Goal: Transaction & Acquisition: Book appointment/travel/reservation

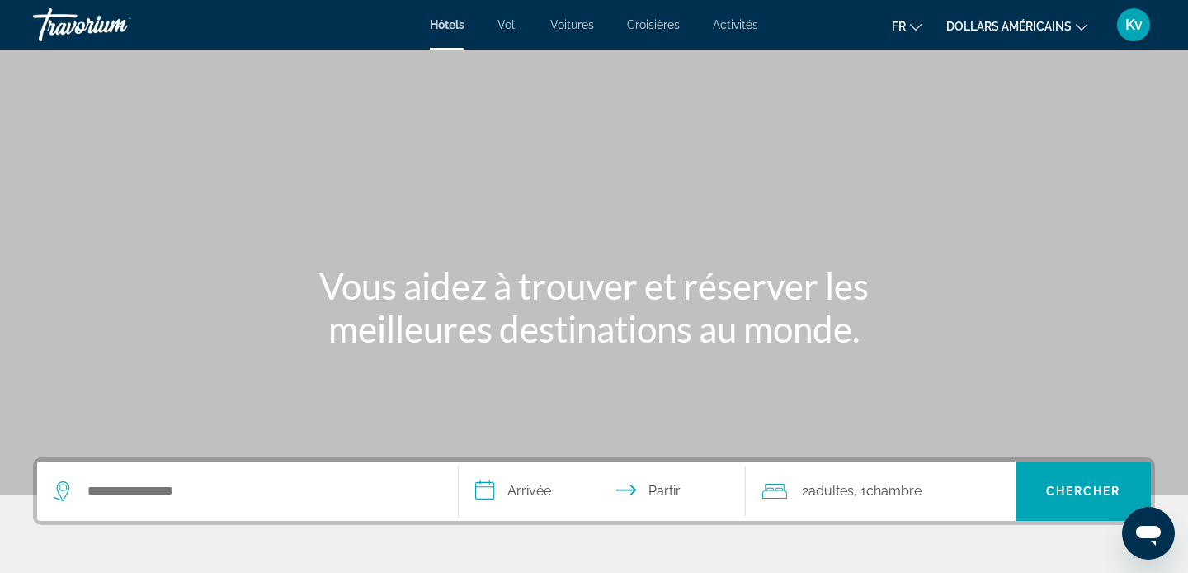
click at [1048, 32] on font "dollars américains" at bounding box center [1008, 26] width 125 height 13
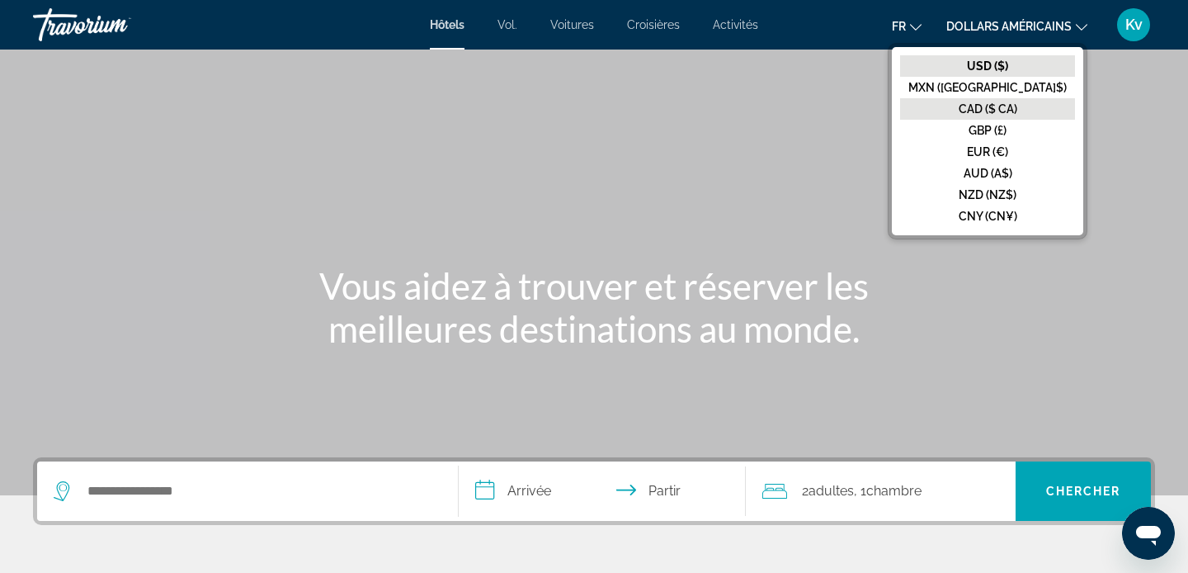
click at [1017, 106] on font "CAD ($ CA)" at bounding box center [988, 108] width 59 height 13
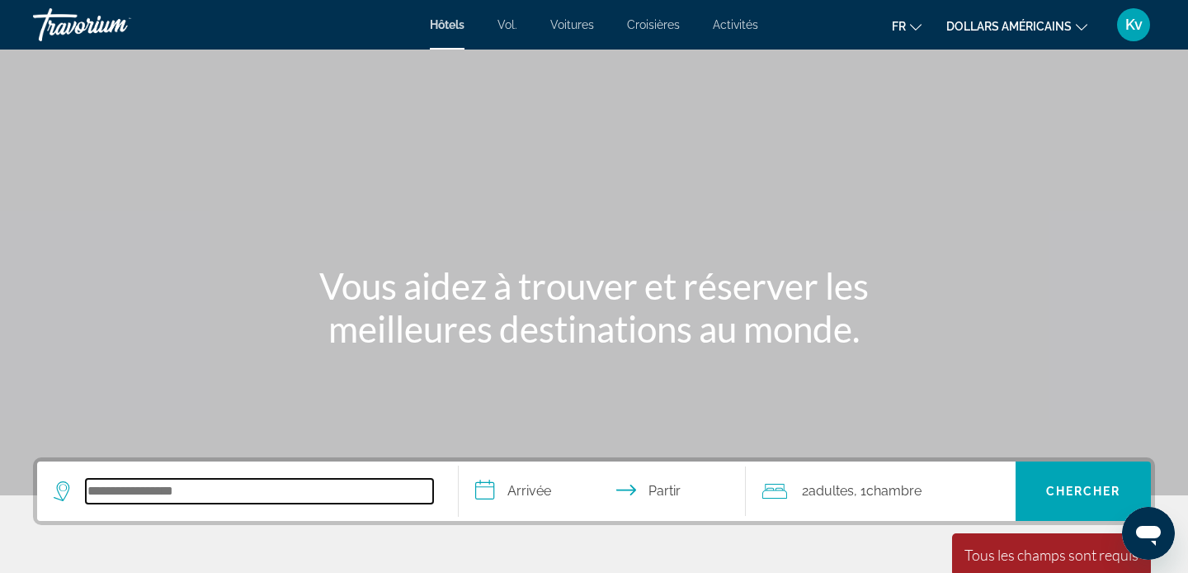
click at [233, 496] on input "Rechercher une destination hôtelière" at bounding box center [259, 491] width 347 height 25
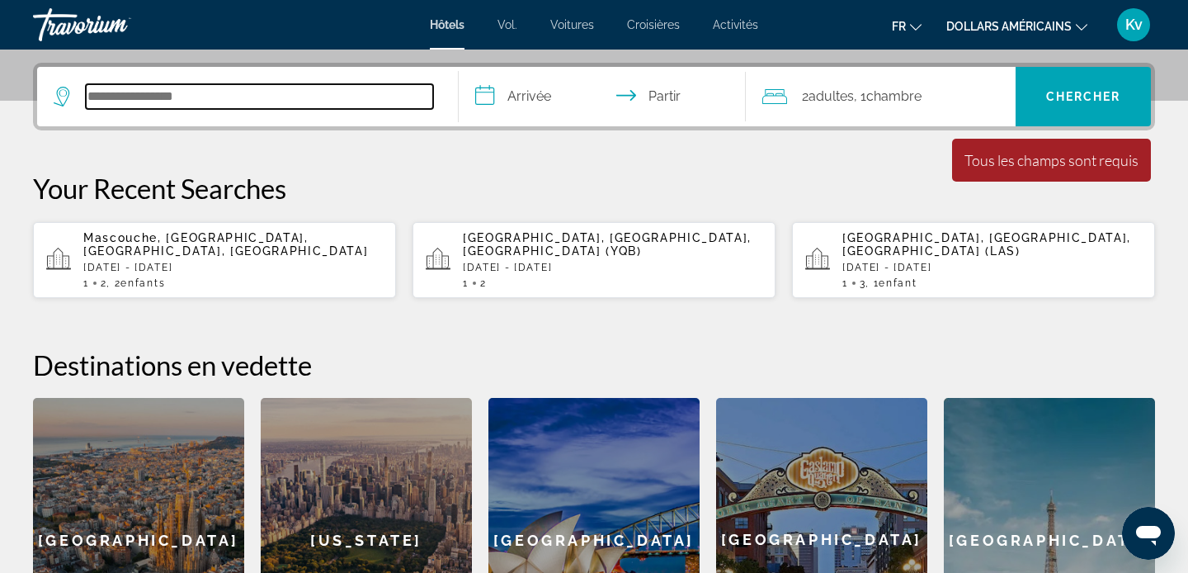
scroll to position [404, 0]
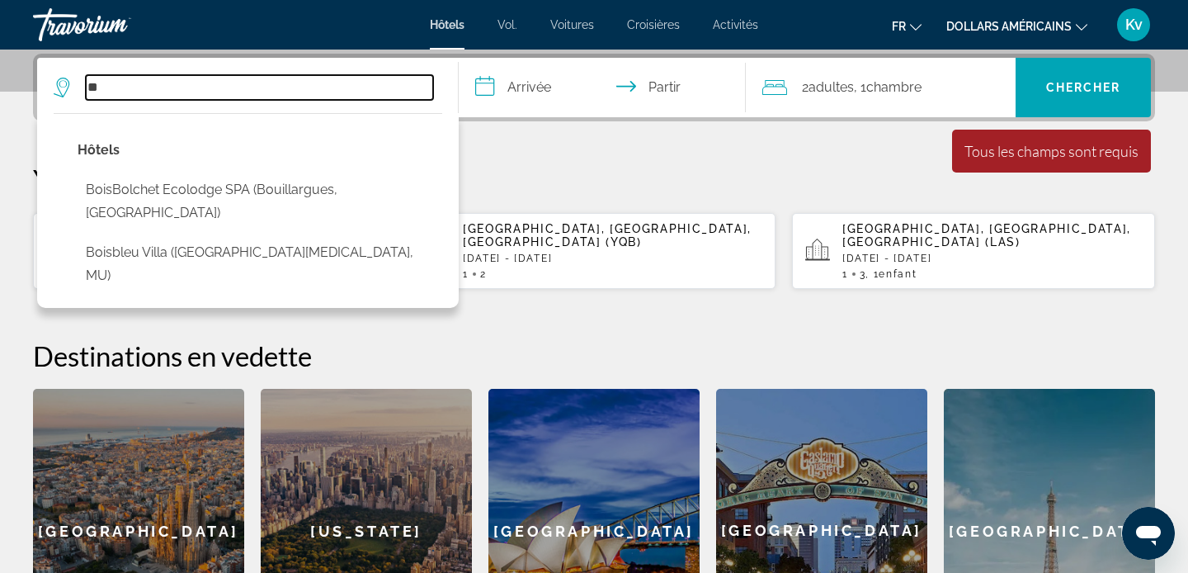
type input "*"
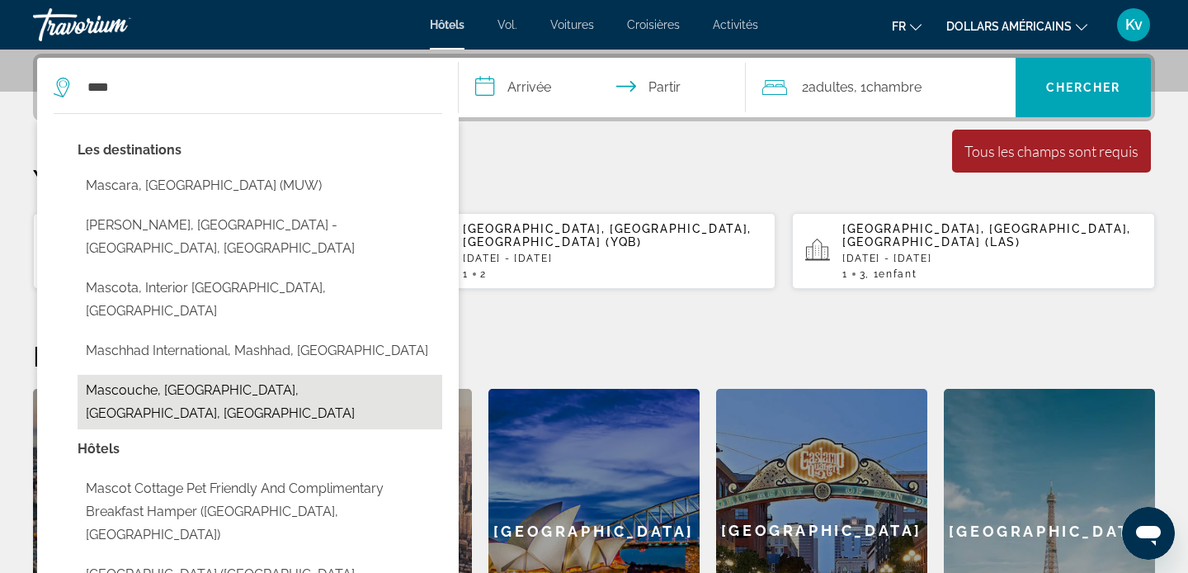
click at [188, 375] on button "Mascouche, [GEOGRAPHIC_DATA], [GEOGRAPHIC_DATA], [GEOGRAPHIC_DATA]" at bounding box center [260, 402] width 365 height 54
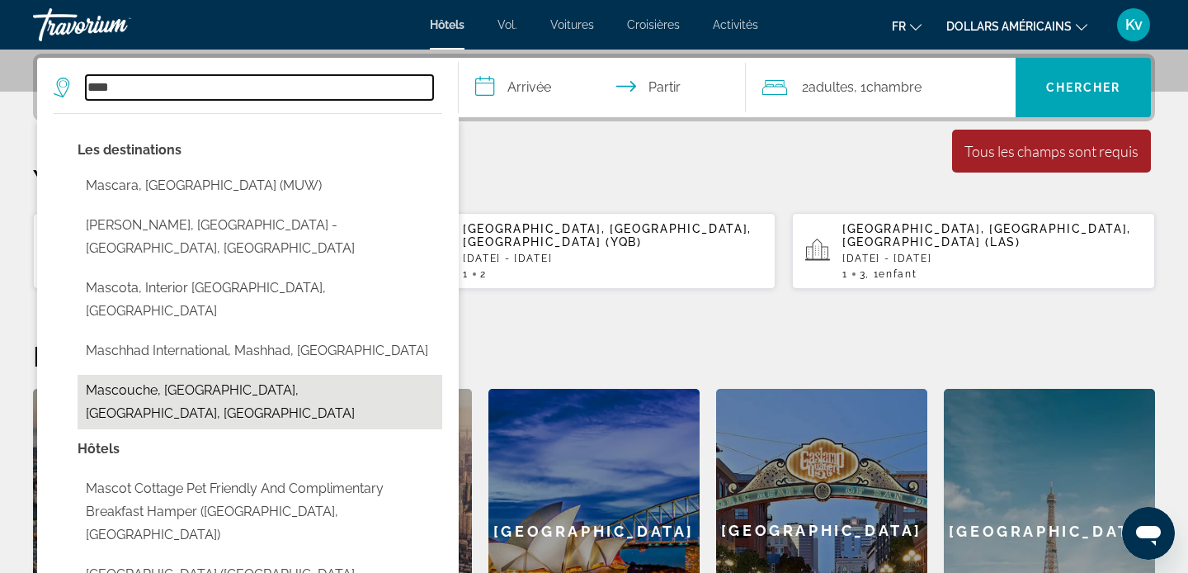
type input "**********"
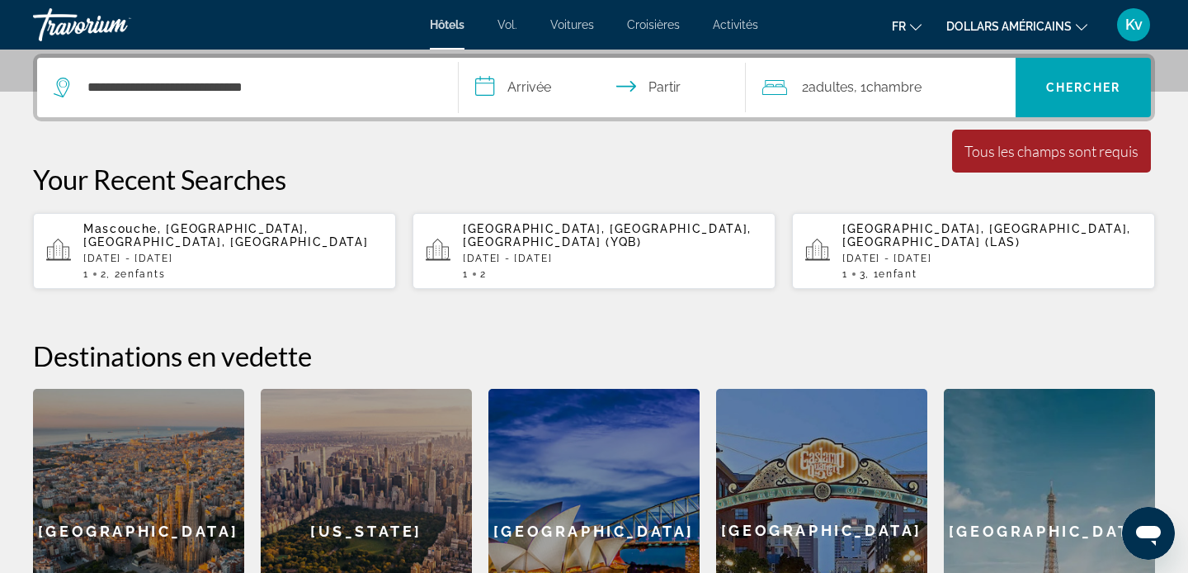
click at [536, 84] on input "**********" at bounding box center [606, 90] width 294 height 64
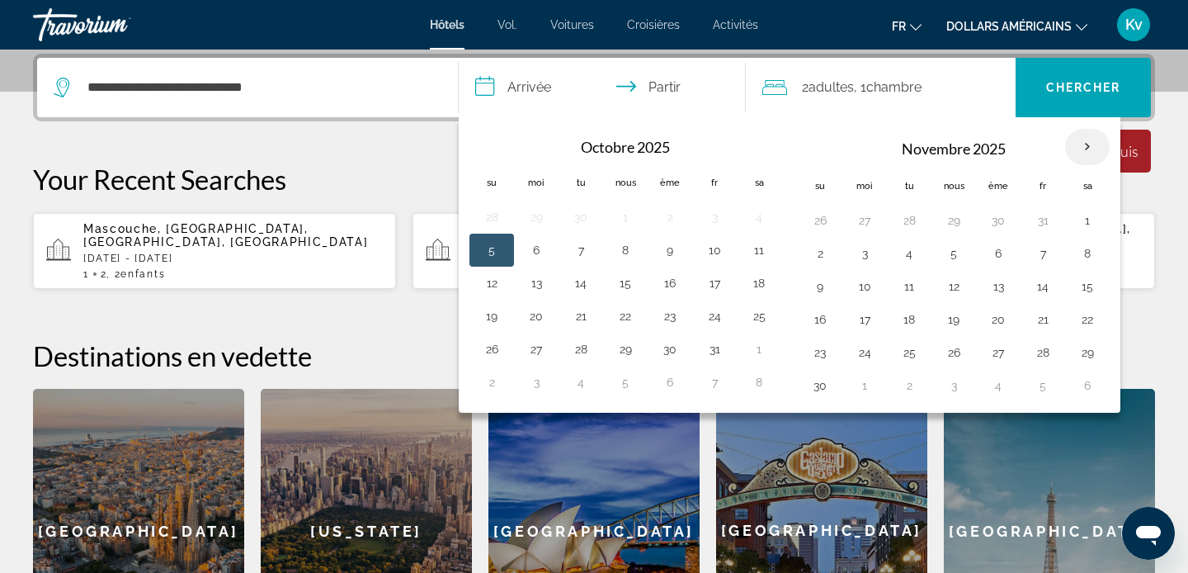
click at [1089, 150] on th "Mois prochain" at bounding box center [1087, 147] width 45 height 36
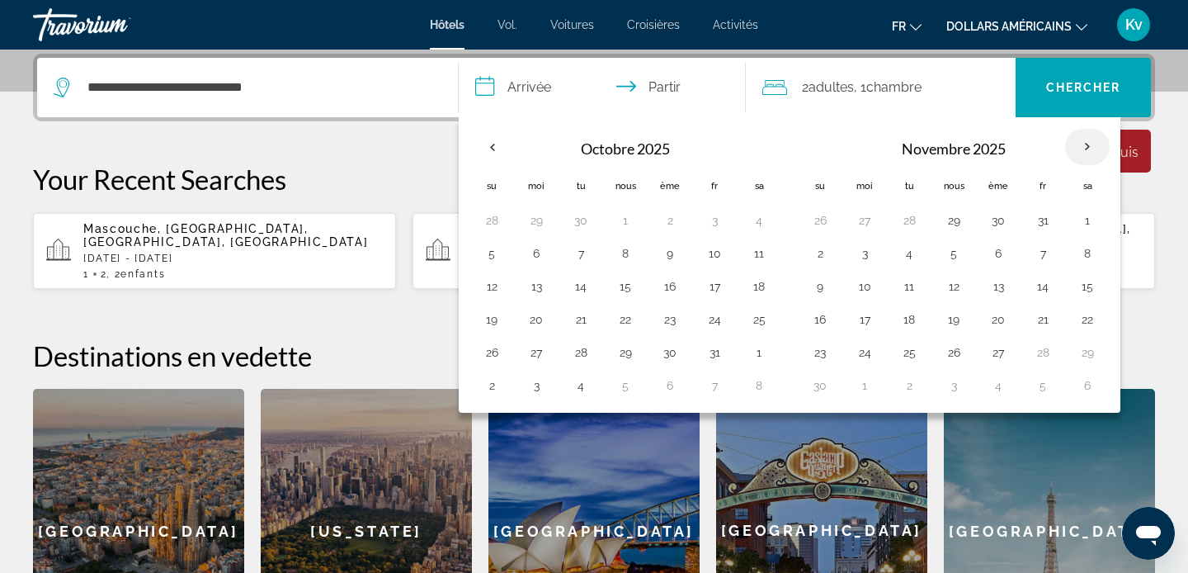
click at [1089, 150] on th "Mois prochain" at bounding box center [1087, 147] width 45 height 36
click at [814, 86] on font "adultes" at bounding box center [831, 87] width 45 height 16
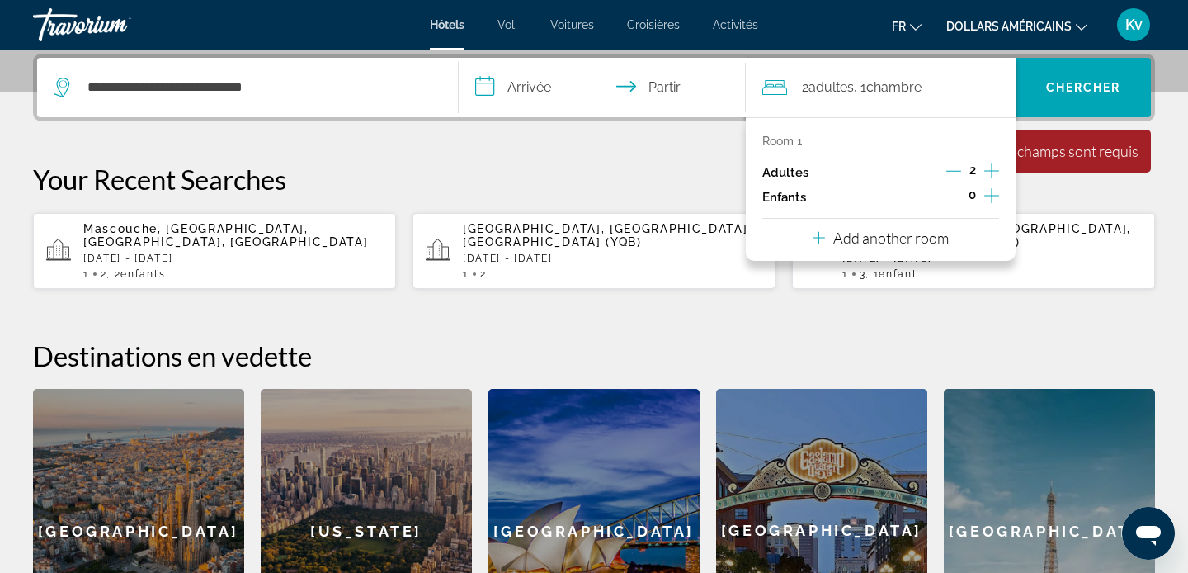
click at [991, 199] on icon "Increment children" at bounding box center [991, 196] width 15 height 20
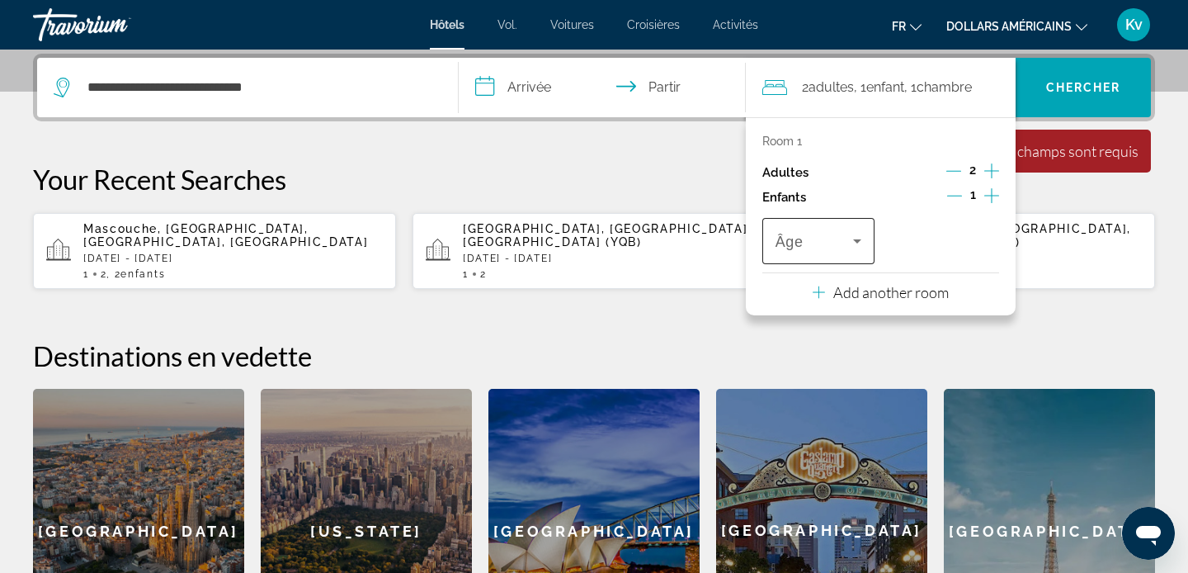
click at [857, 244] on icon "Travelers: 2 adults, 1 child" at bounding box center [857, 241] width 20 height 20
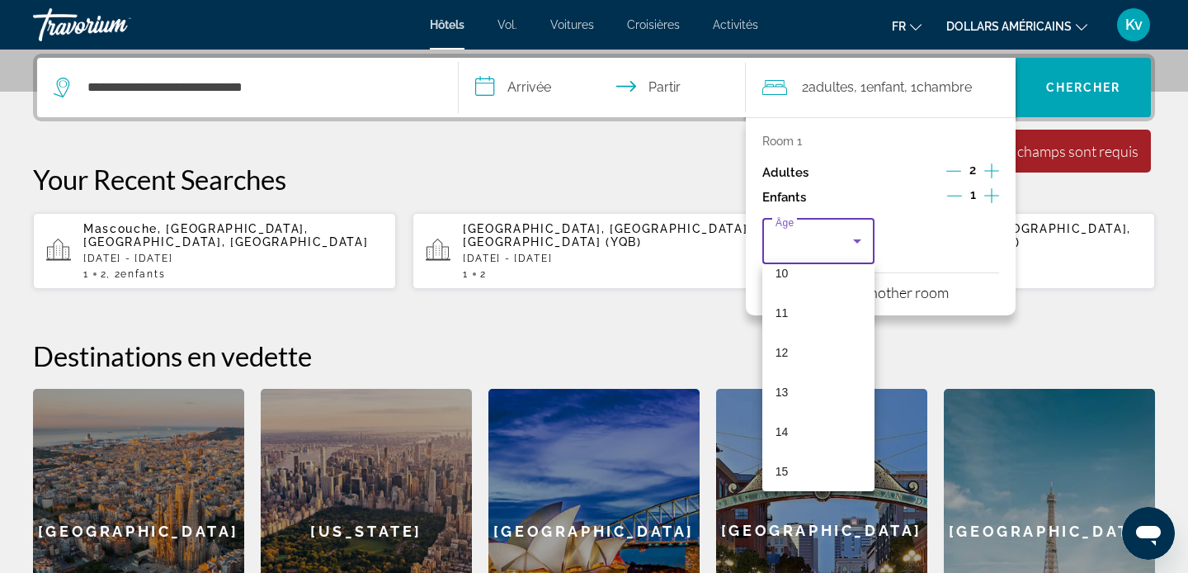
scroll to position [493, 0]
click at [784, 436] on font "16" at bounding box center [782, 431] width 13 height 13
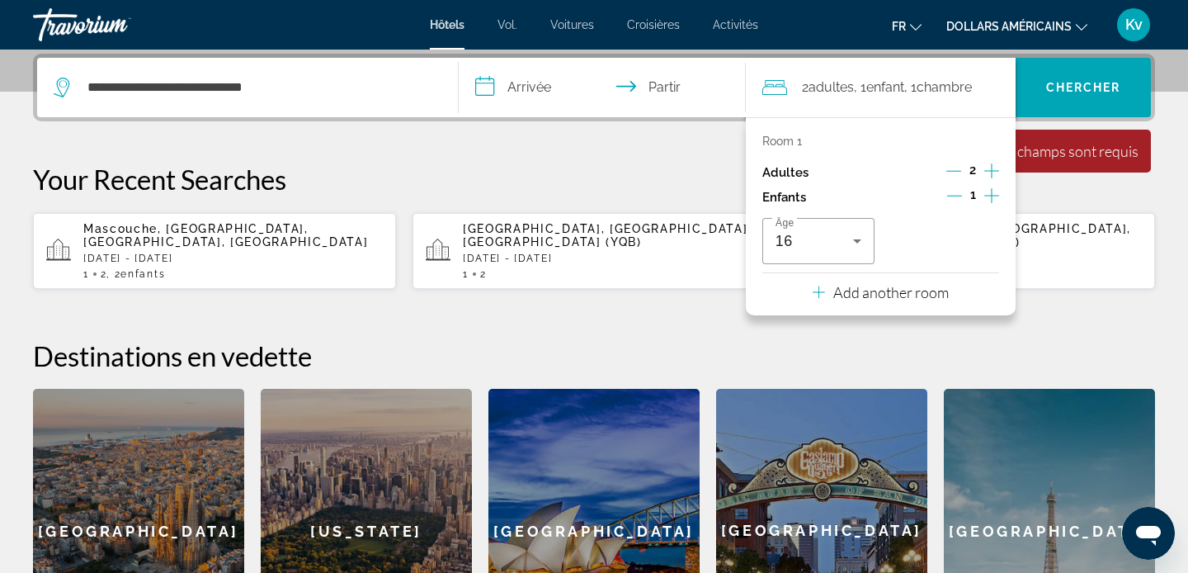
click at [989, 194] on icon "Increment children" at bounding box center [991, 196] width 15 height 20
click at [970, 248] on span "Travelers: 2 adults, 2 children" at bounding box center [939, 241] width 78 height 20
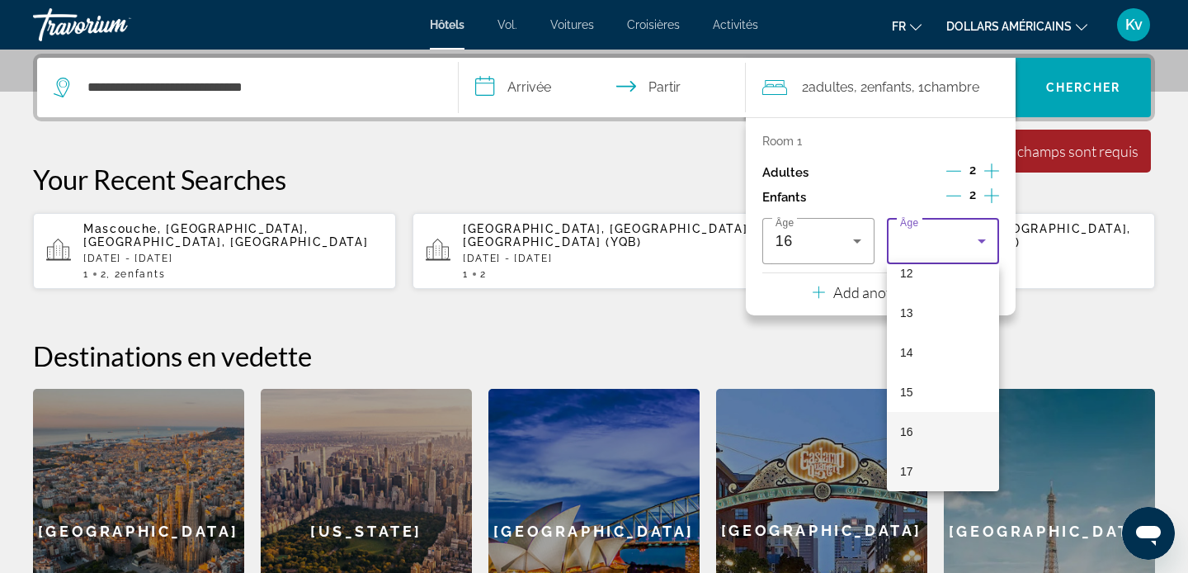
click at [935, 425] on mat-option "16" at bounding box center [943, 432] width 112 height 40
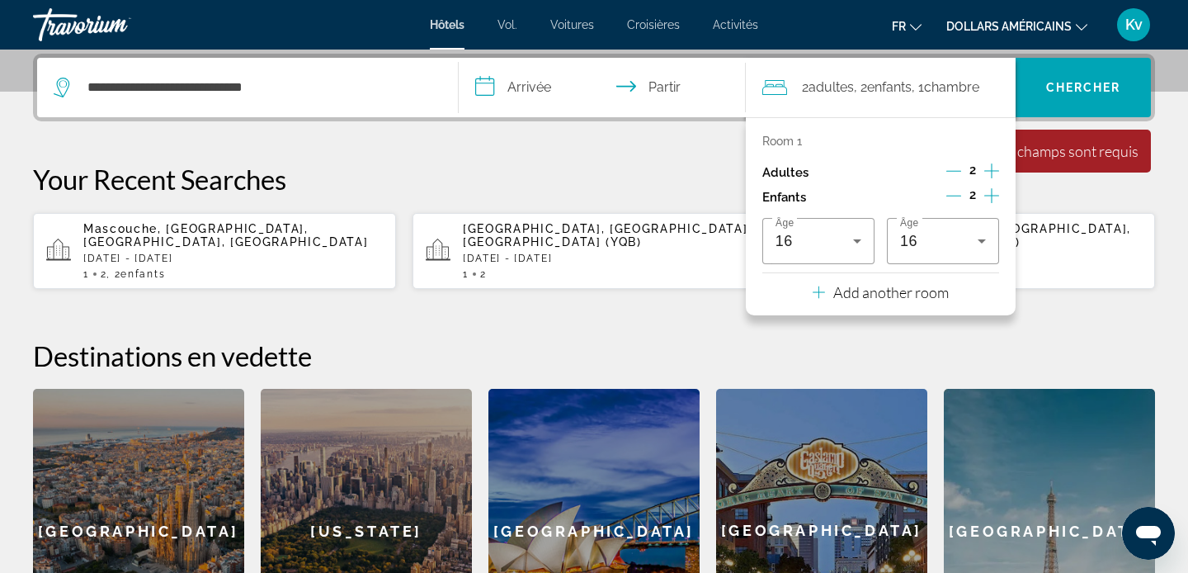
click at [514, 92] on input "**********" at bounding box center [606, 90] width 294 height 64
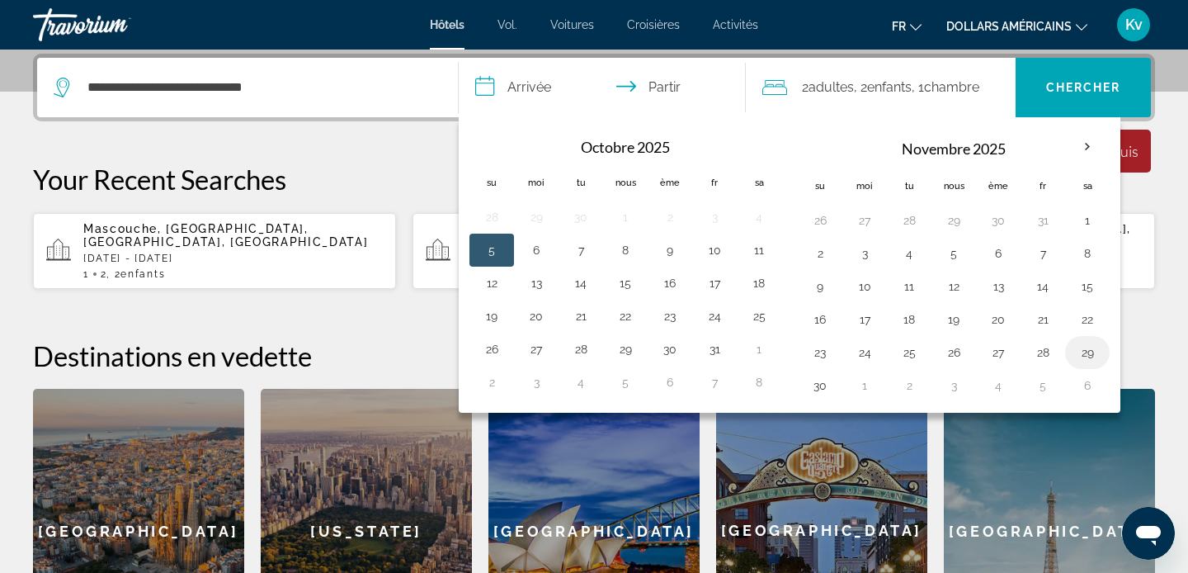
click at [1091, 358] on button "29" at bounding box center [1087, 352] width 26 height 23
click at [818, 392] on button "30" at bounding box center [820, 385] width 26 height 23
type input "**********"
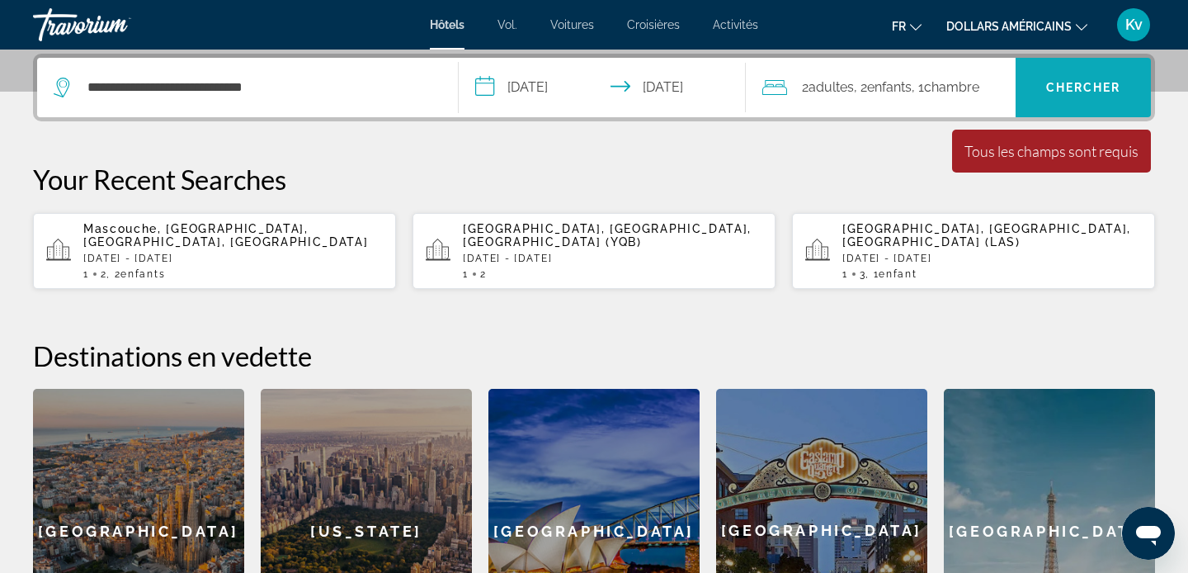
click at [1081, 91] on font "Chercher" at bounding box center [1083, 87] width 75 height 13
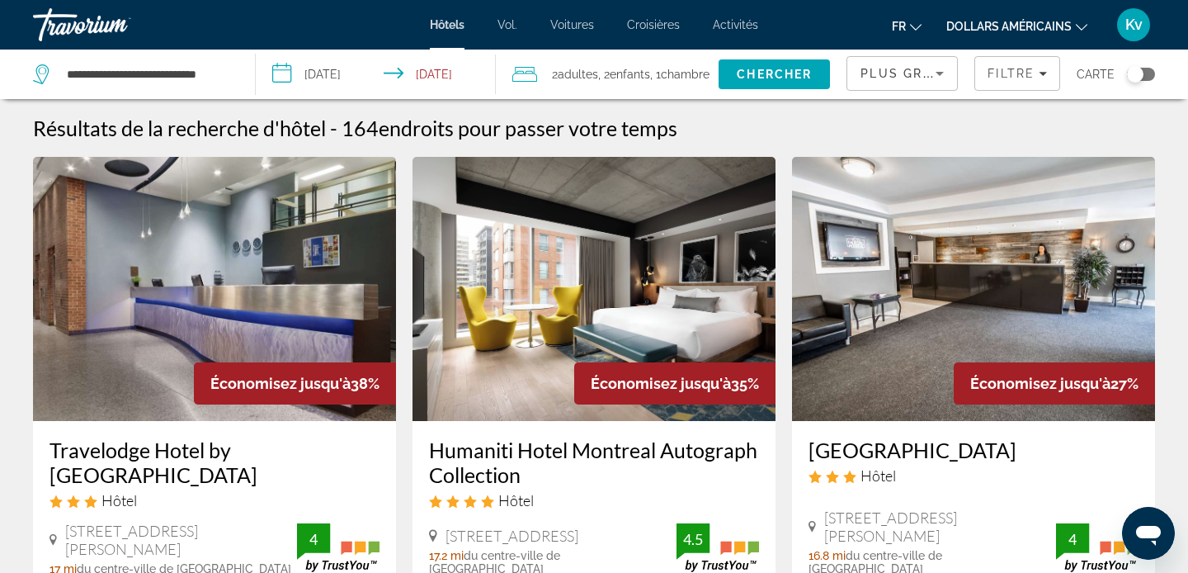
click at [445, 76] on input "**********" at bounding box center [379, 77] width 246 height 54
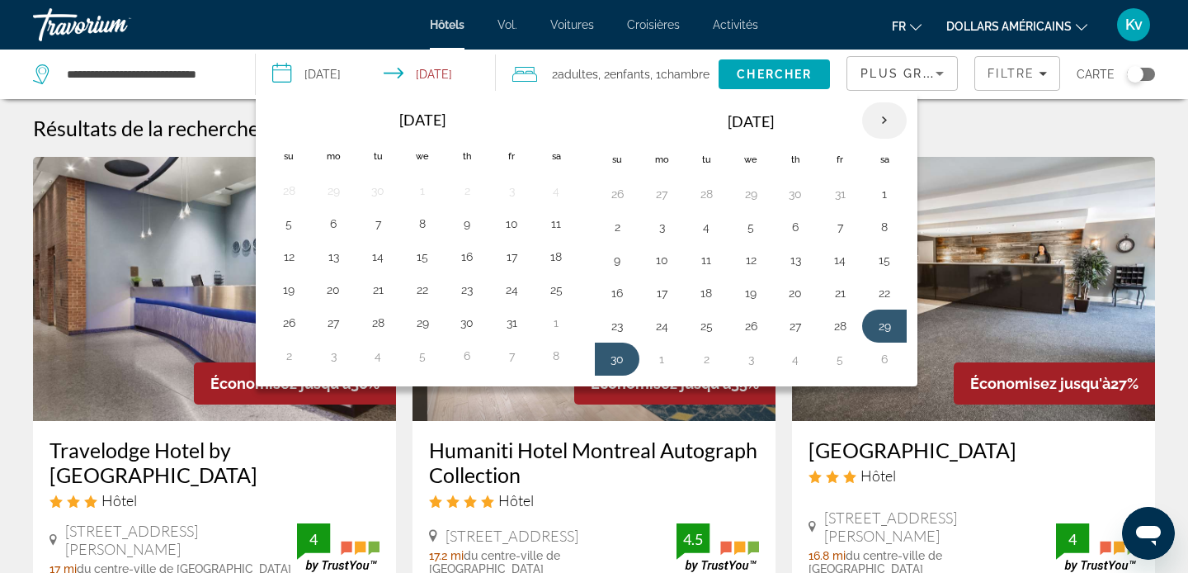
click at [881, 122] on th "Next month" at bounding box center [884, 120] width 45 height 36
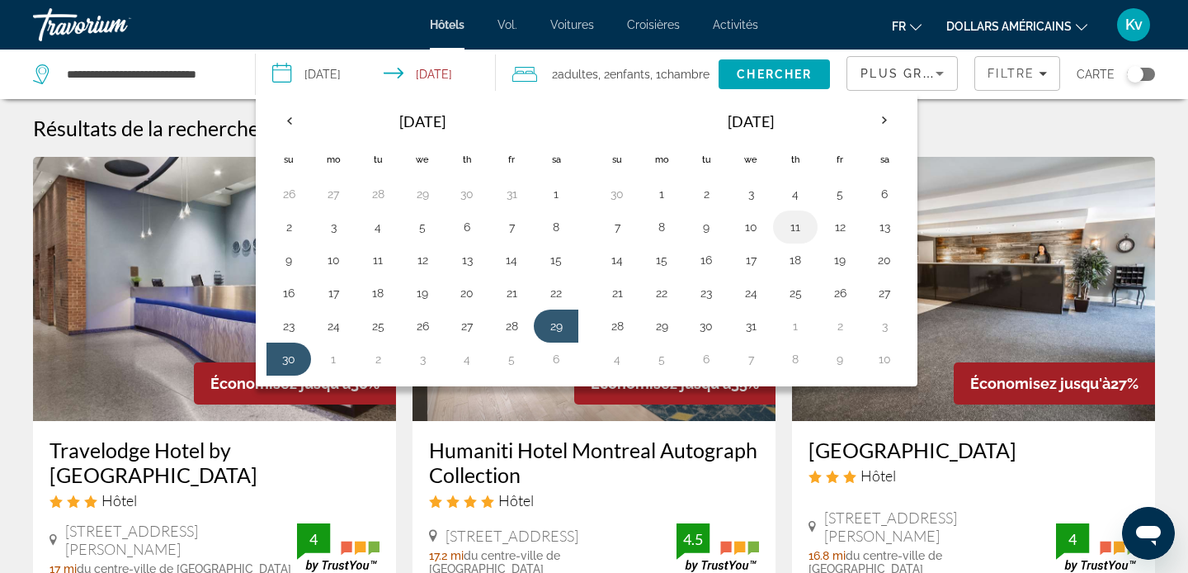
click at [791, 234] on button "11" at bounding box center [795, 226] width 26 height 23
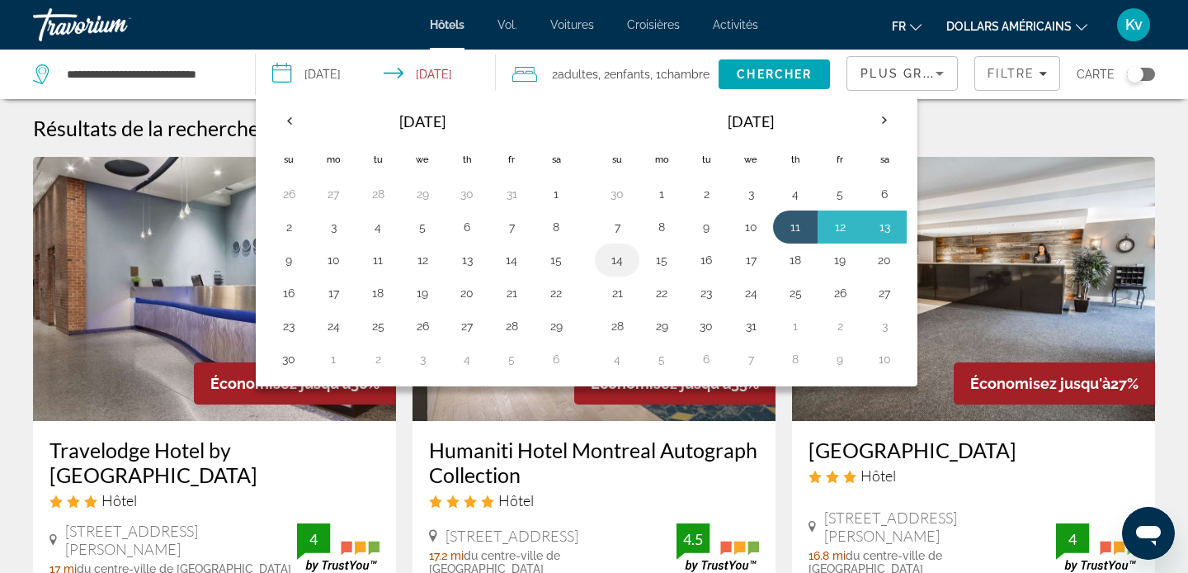
click at [620, 267] on button "14" at bounding box center [617, 259] width 26 height 23
type input "**********"
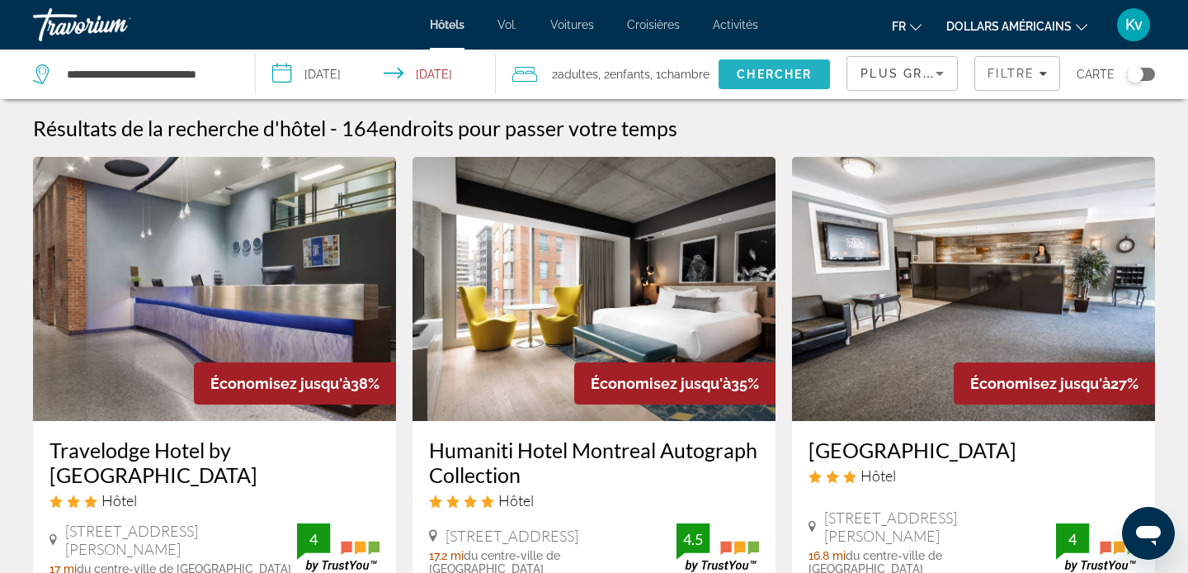
click at [792, 73] on span "Chercher" at bounding box center [774, 74] width 75 height 13
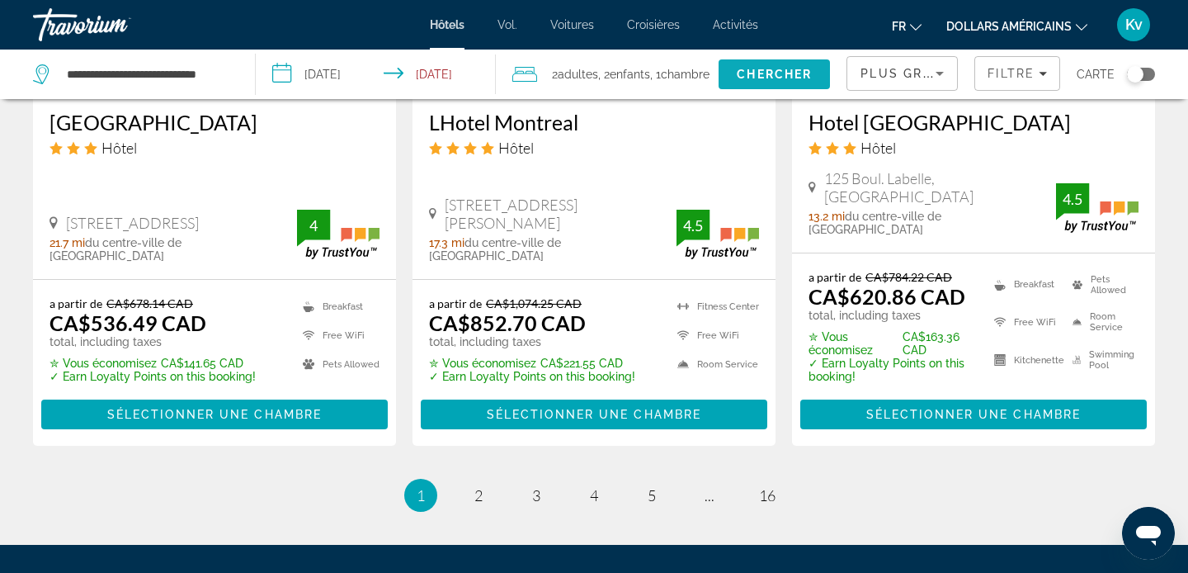
scroll to position [2311, 0]
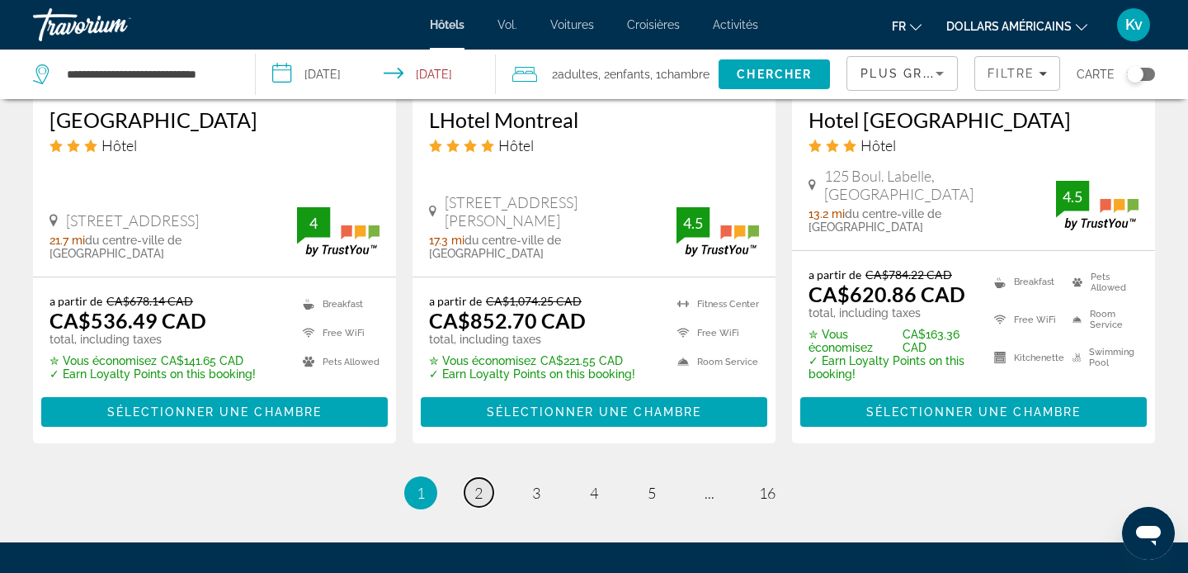
click at [473, 482] on link "page 2" at bounding box center [479, 492] width 29 height 29
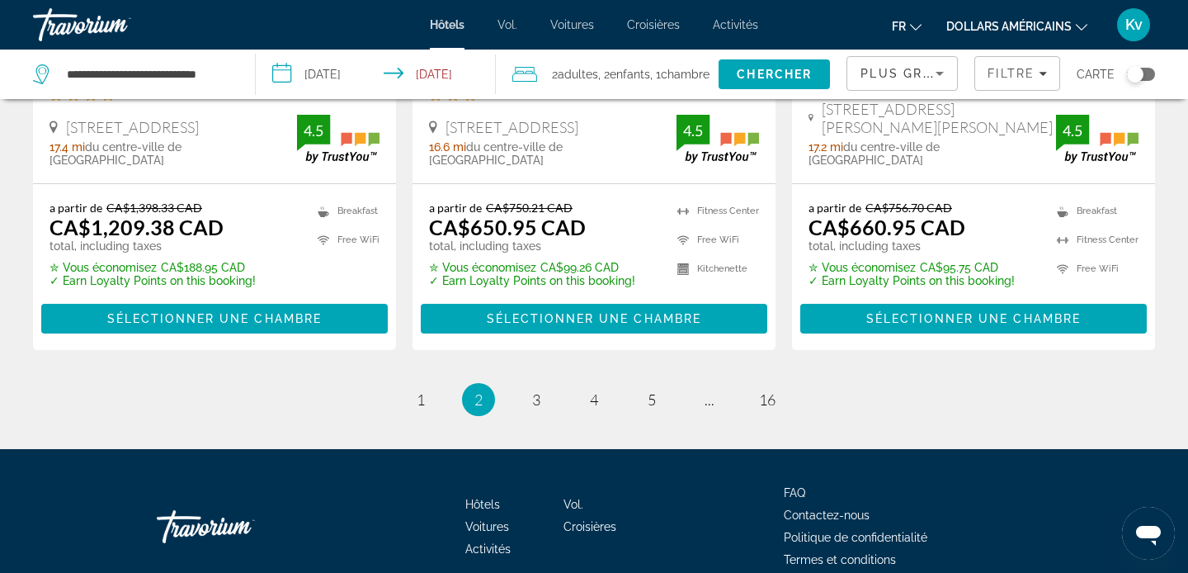
scroll to position [2410, 0]
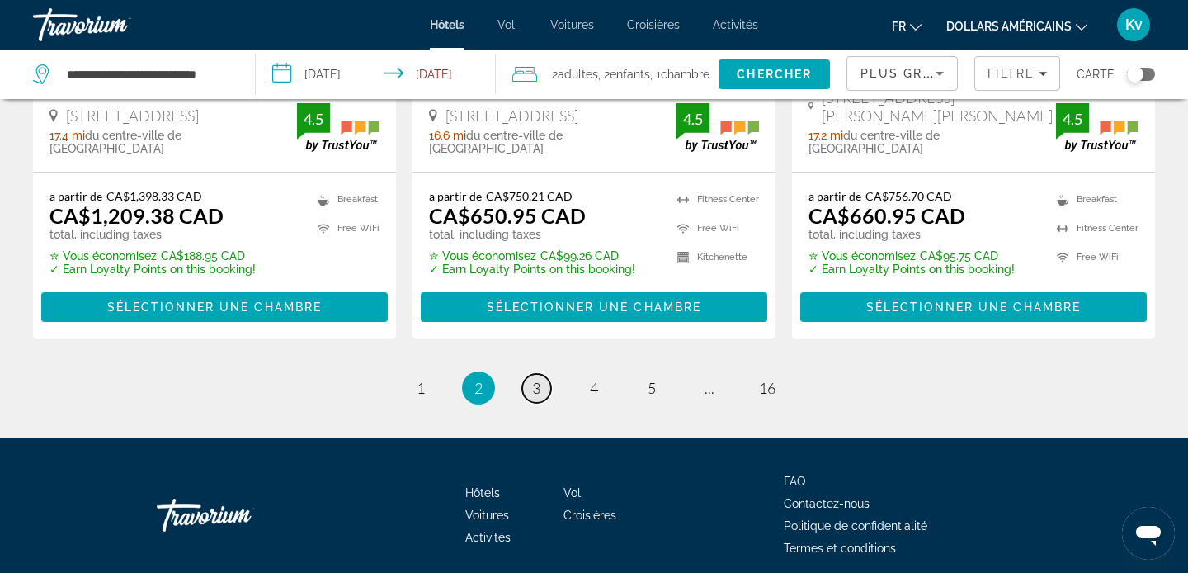
click at [535, 379] on span "3" at bounding box center [536, 388] width 8 height 18
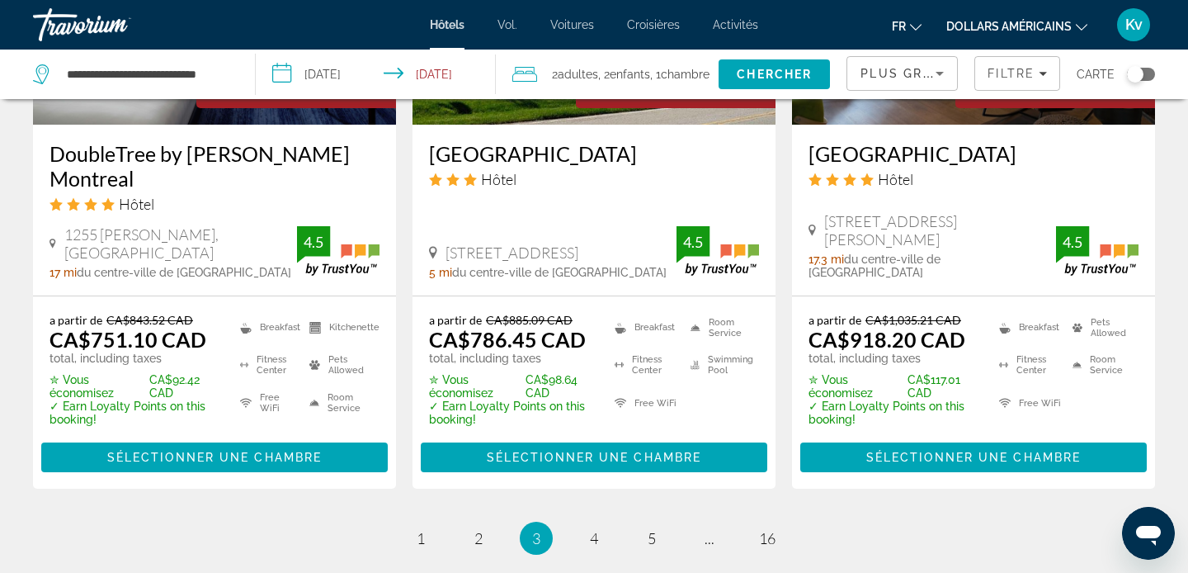
scroll to position [2377, 0]
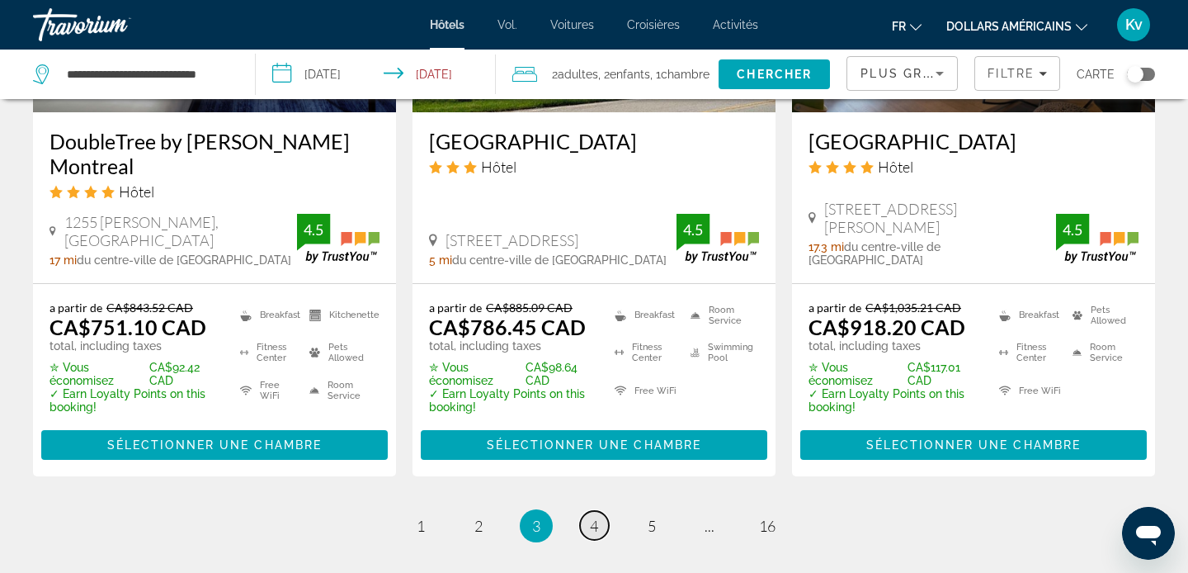
click at [596, 517] on span "4" at bounding box center [594, 526] width 8 height 18
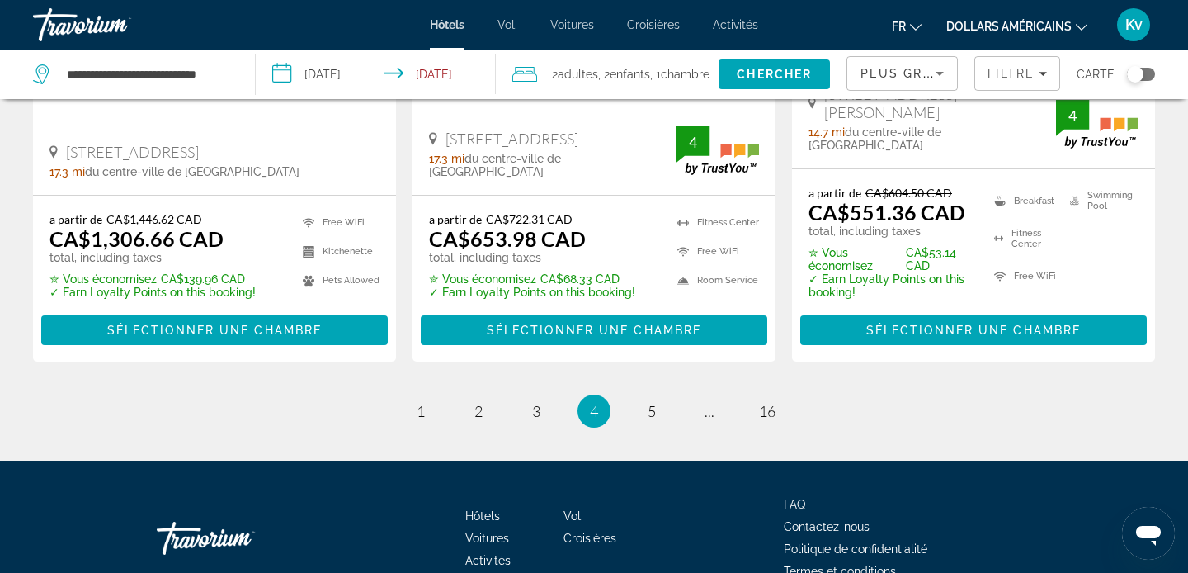
scroll to position [2476, 0]
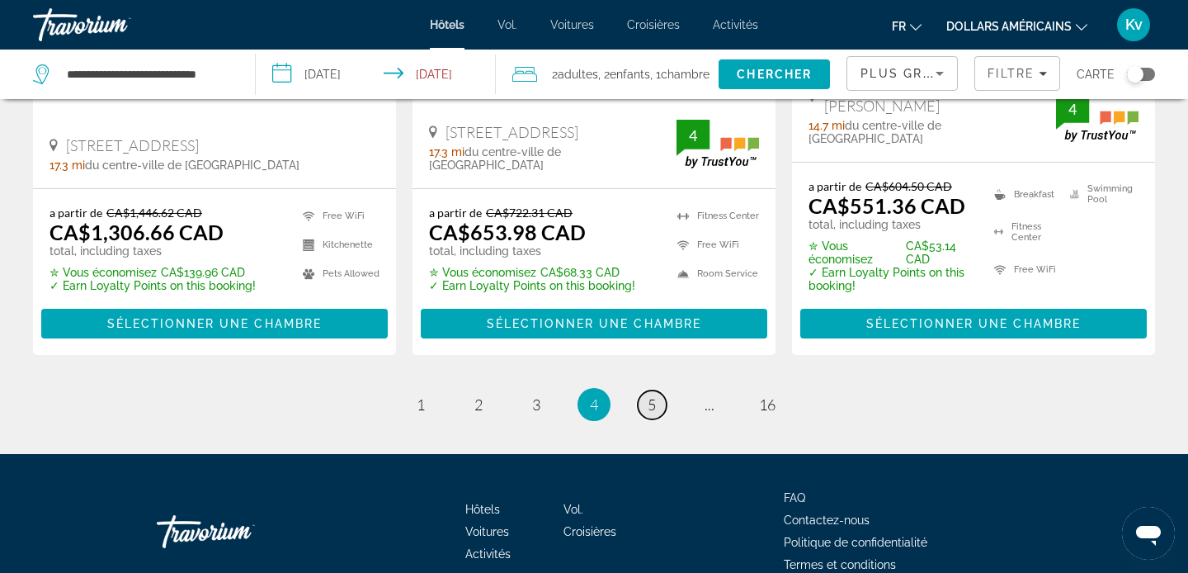
click at [652, 395] on span "5" at bounding box center [652, 404] width 8 height 18
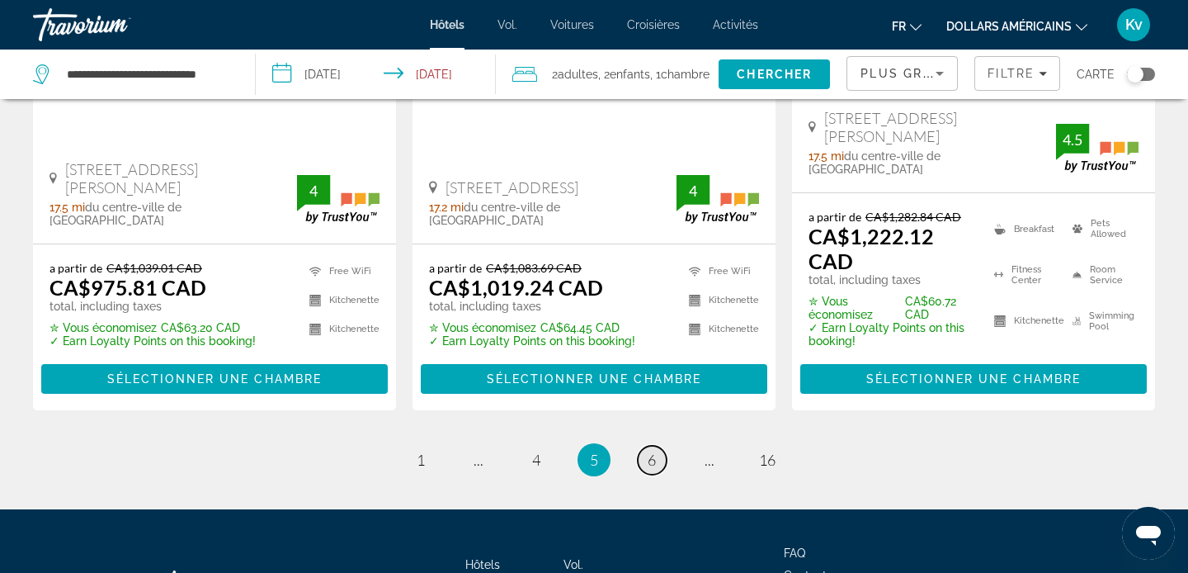
scroll to position [2410, 0]
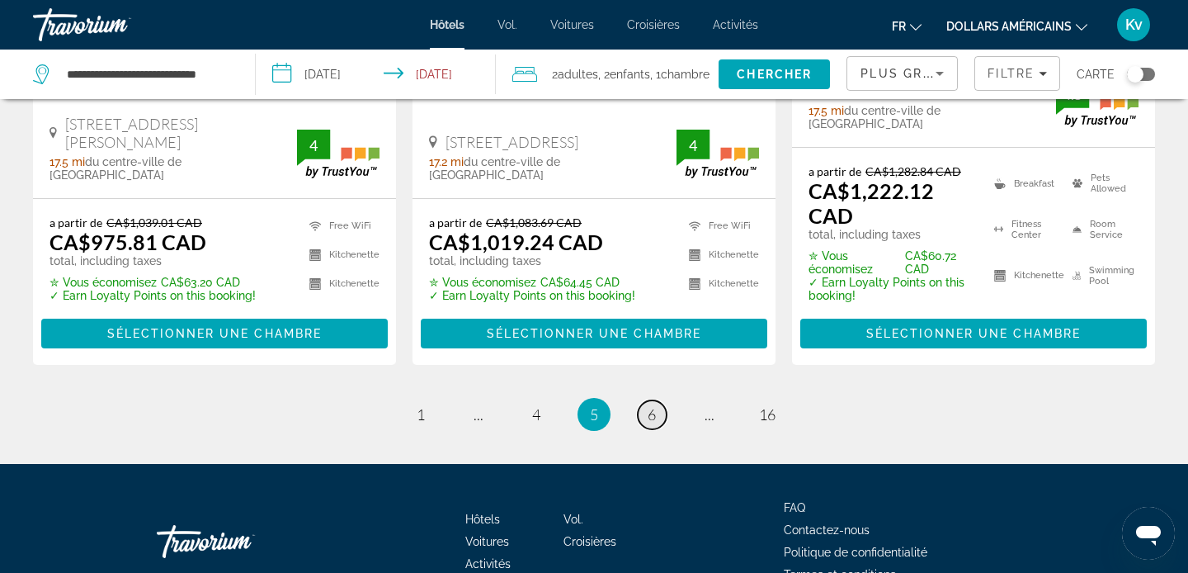
click at [654, 405] on span "6" at bounding box center [652, 414] width 8 height 18
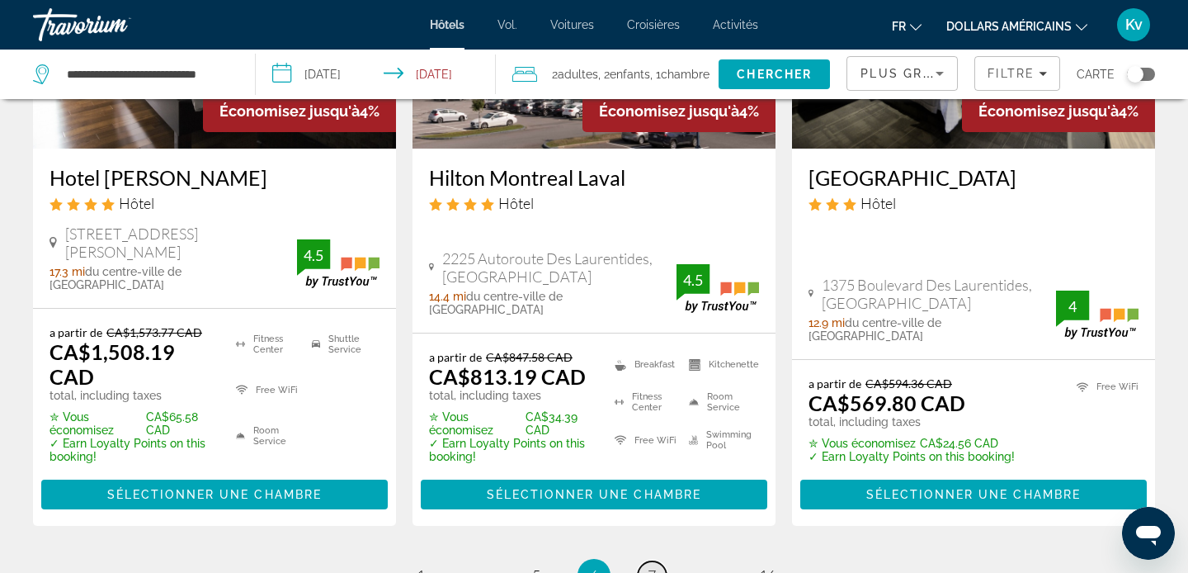
scroll to position [2311, 0]
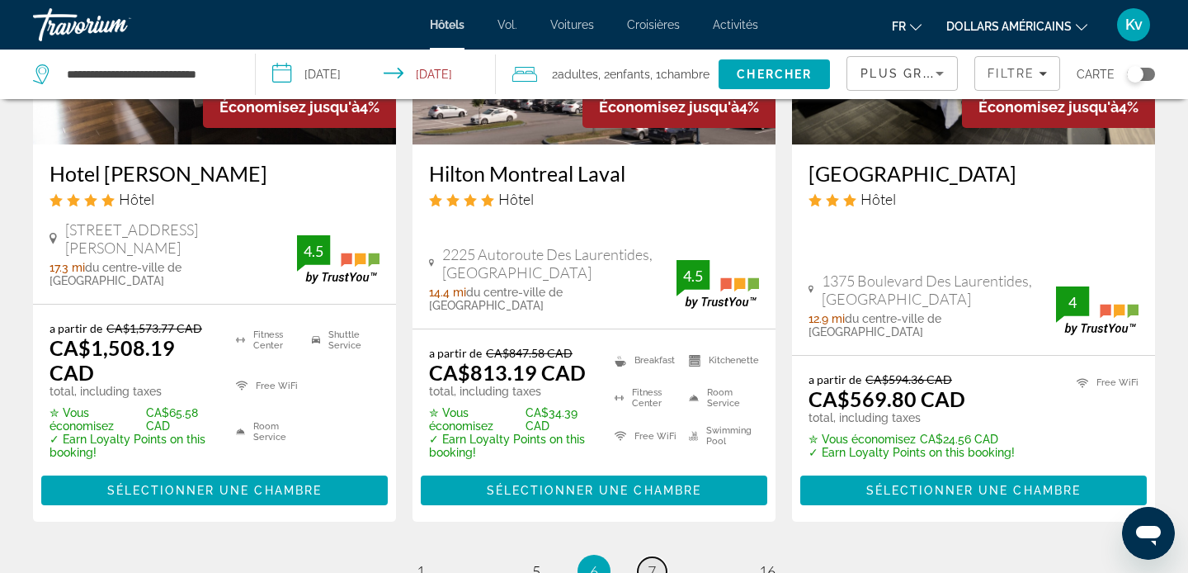
click at [654, 562] on span "7" at bounding box center [652, 571] width 8 height 18
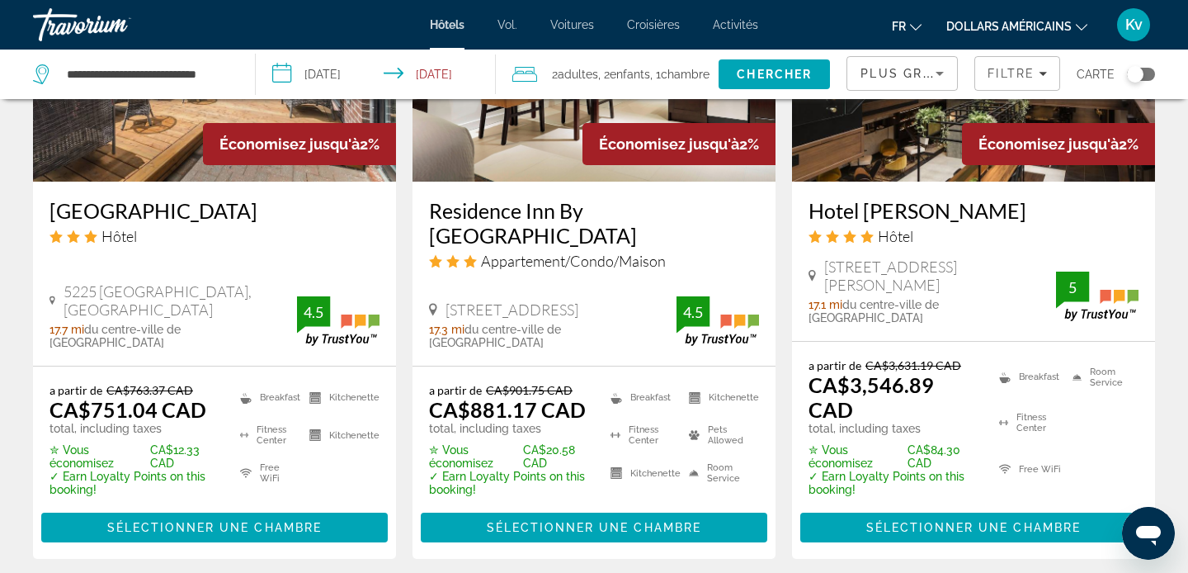
scroll to position [2278, 0]
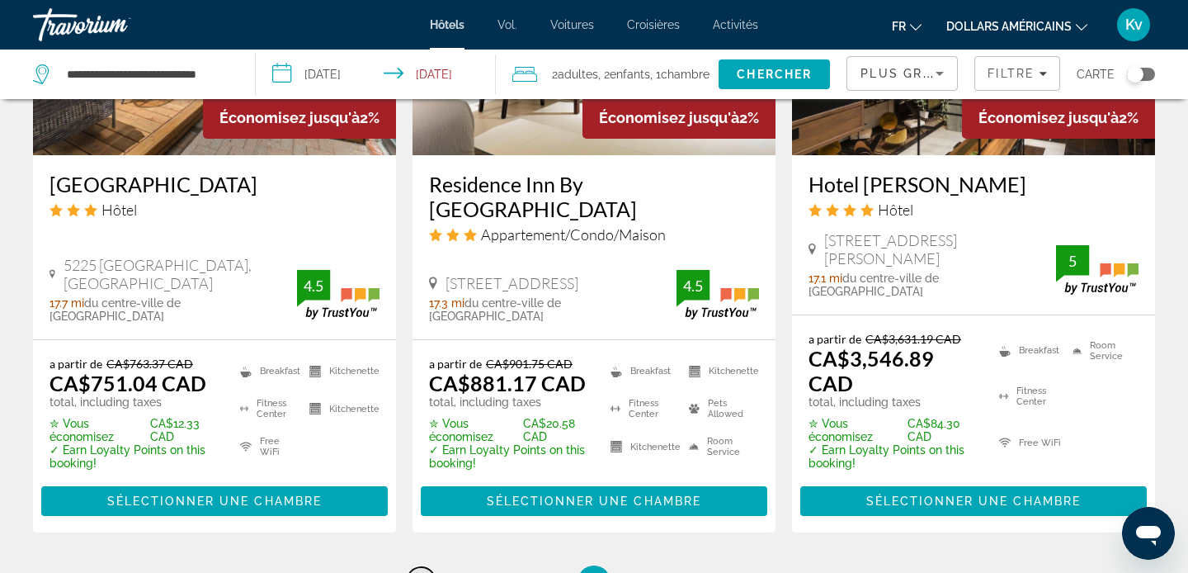
click at [426, 567] on link "page 1" at bounding box center [421, 581] width 29 height 29
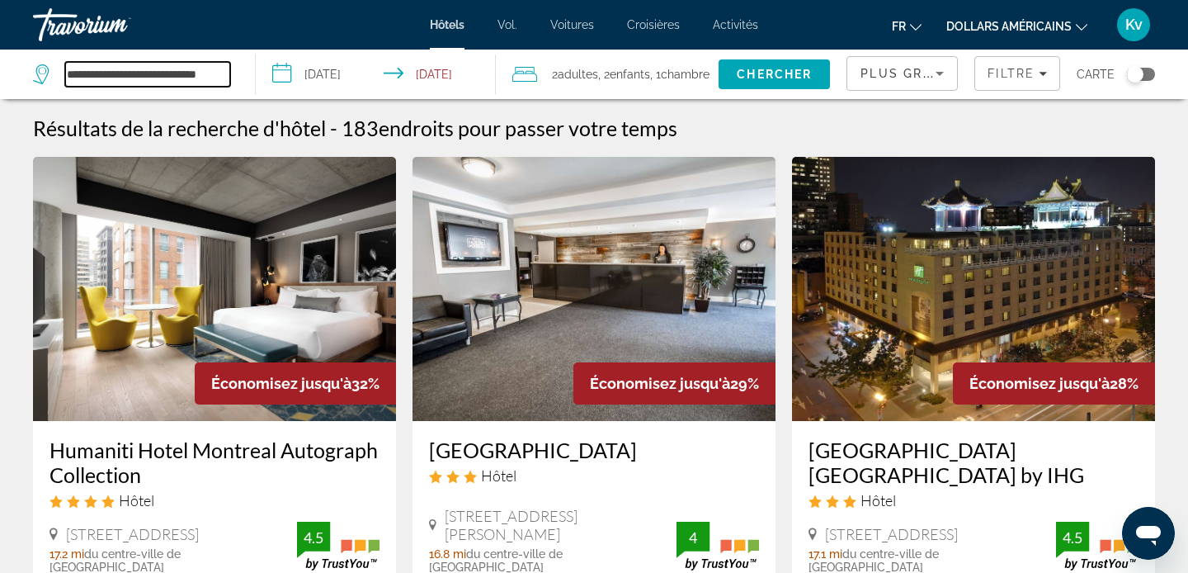
click at [194, 73] on input "**********" at bounding box center [147, 74] width 165 height 25
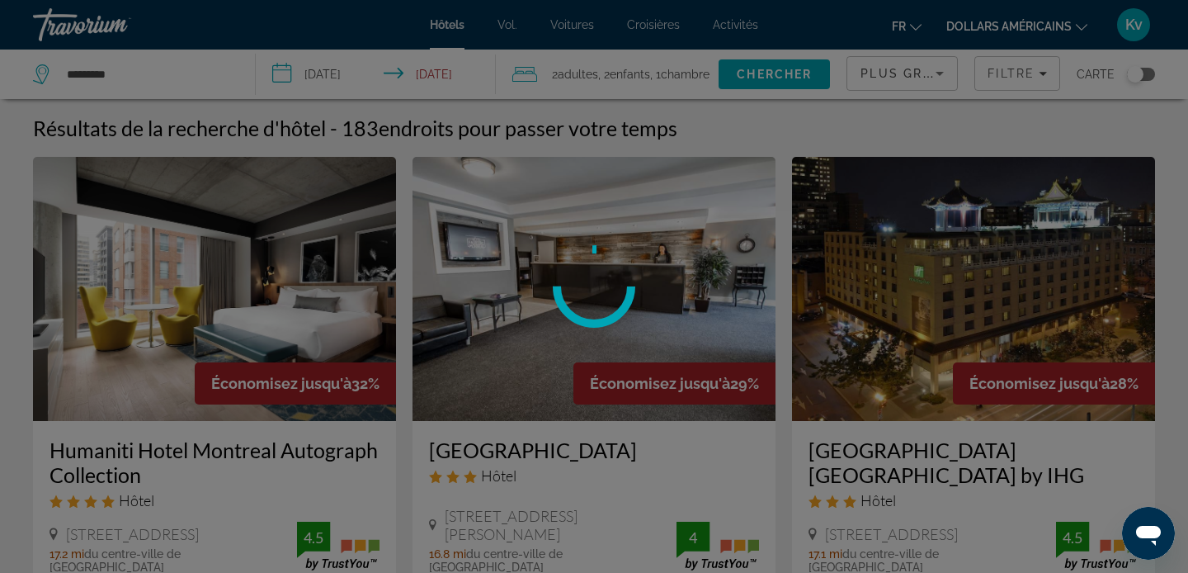
click at [181, 83] on div at bounding box center [594, 286] width 1188 height 573
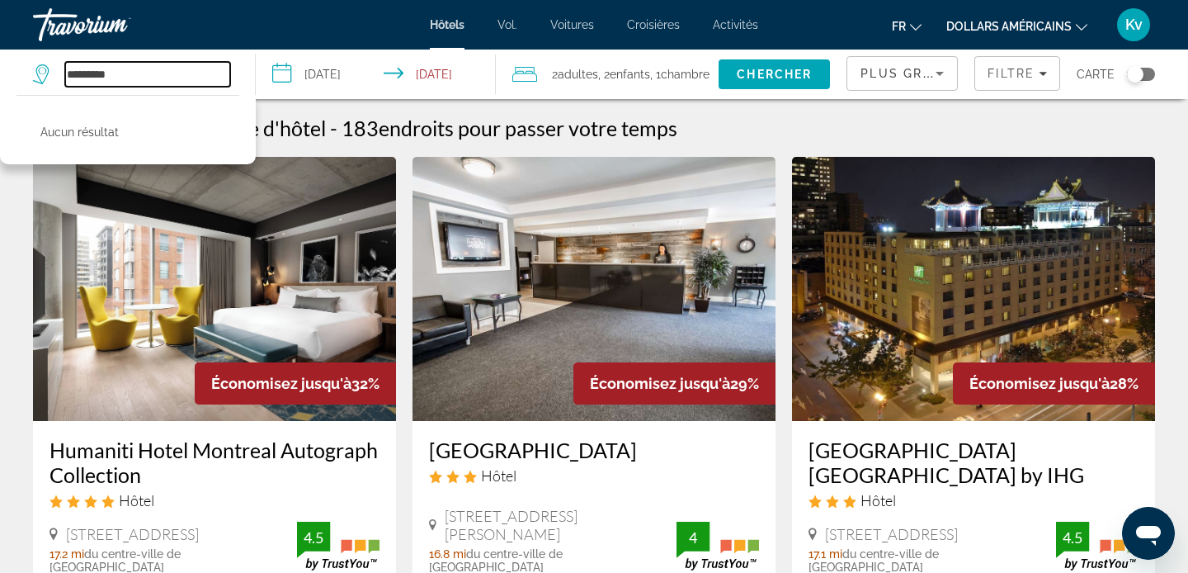
click at [140, 77] on input "*********" at bounding box center [147, 74] width 165 height 25
type input "*"
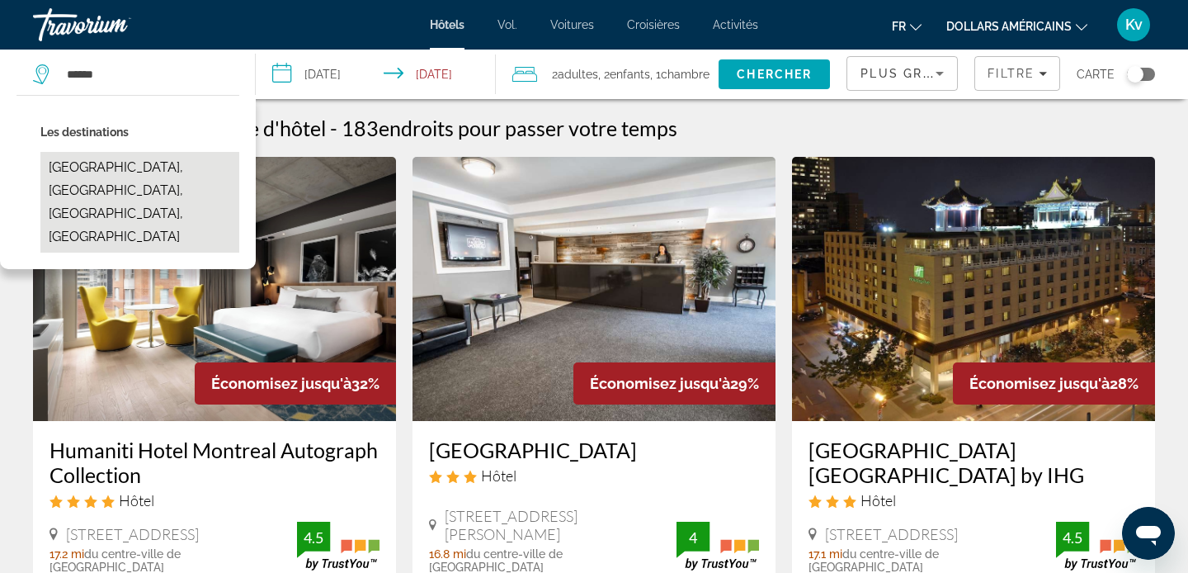
click at [84, 170] on button "[GEOGRAPHIC_DATA], [GEOGRAPHIC_DATA], [GEOGRAPHIC_DATA], [GEOGRAPHIC_DATA]" at bounding box center [139, 202] width 199 height 101
type input "**********"
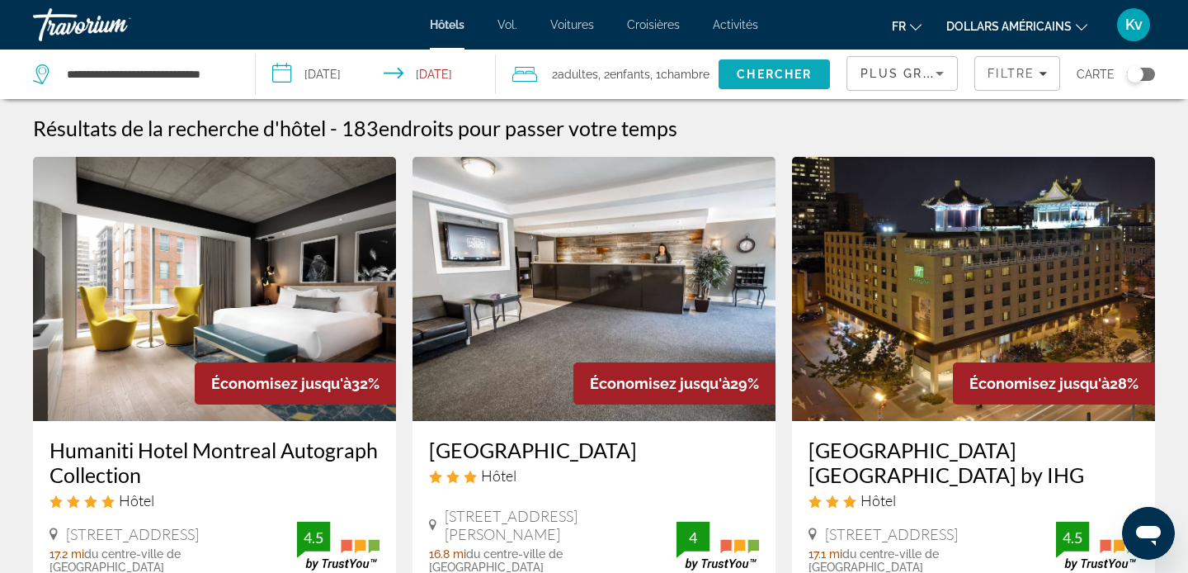
click at [758, 77] on span "Chercher" at bounding box center [774, 74] width 75 height 13
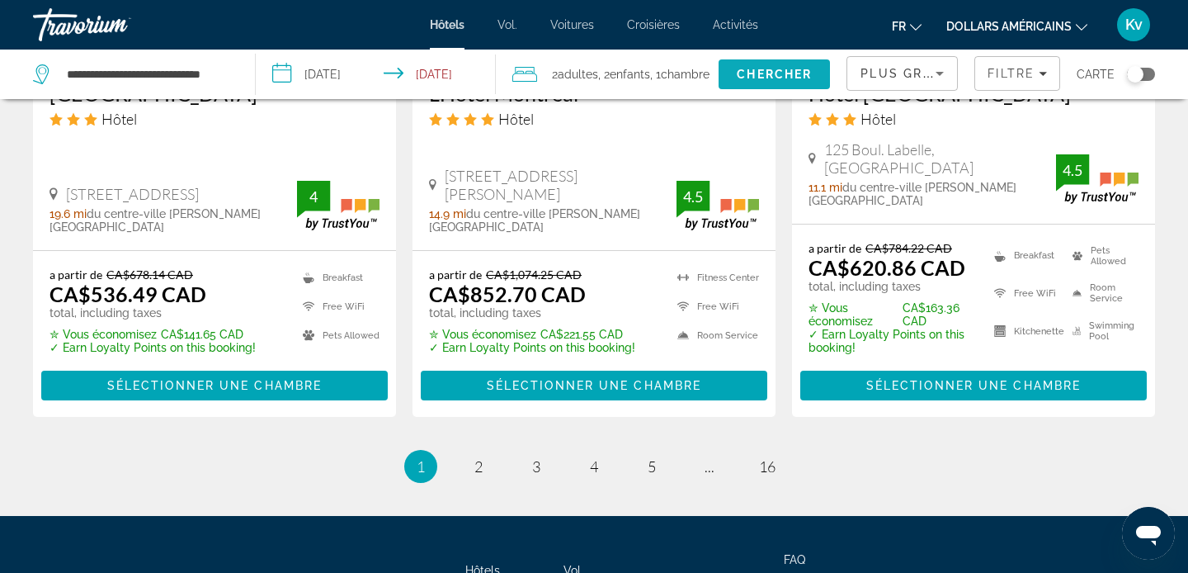
scroll to position [2410, 0]
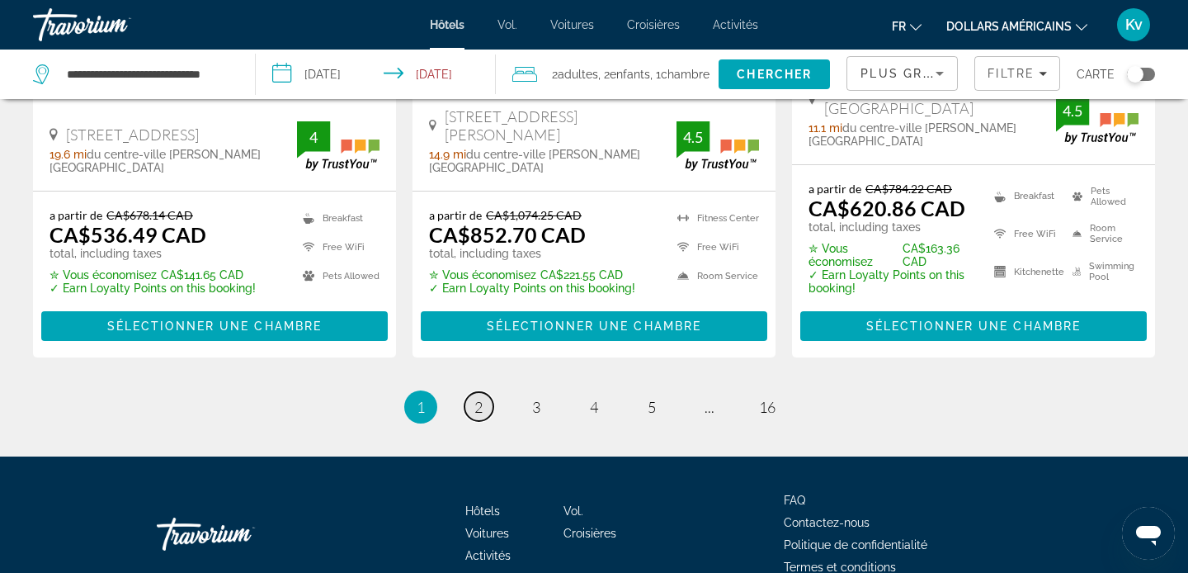
click at [481, 398] on span "2" at bounding box center [478, 407] width 8 height 18
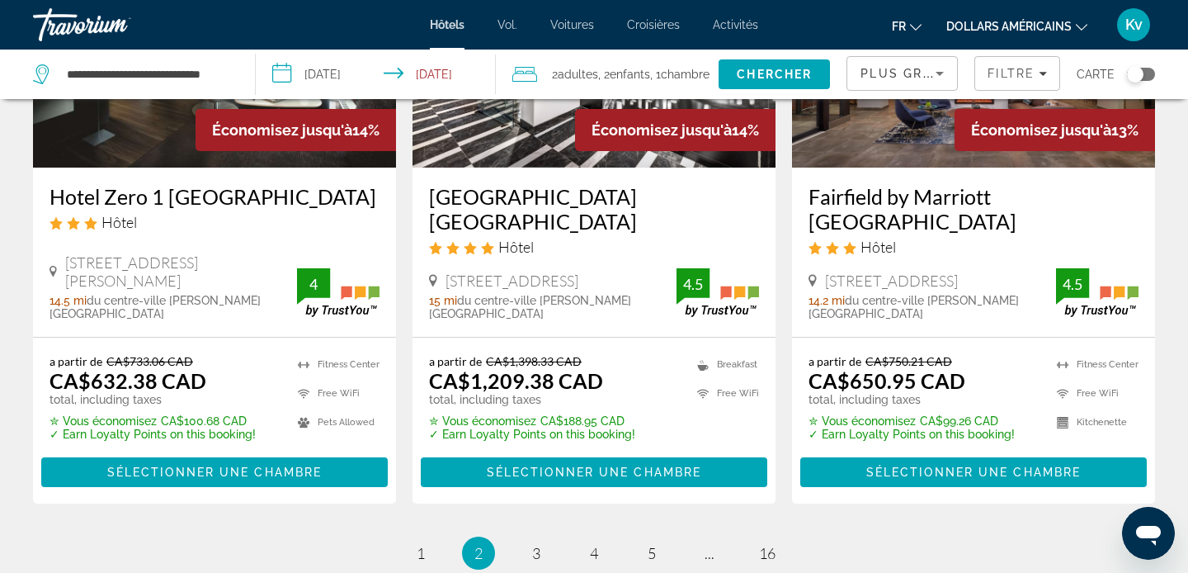
scroll to position [2278, 0]
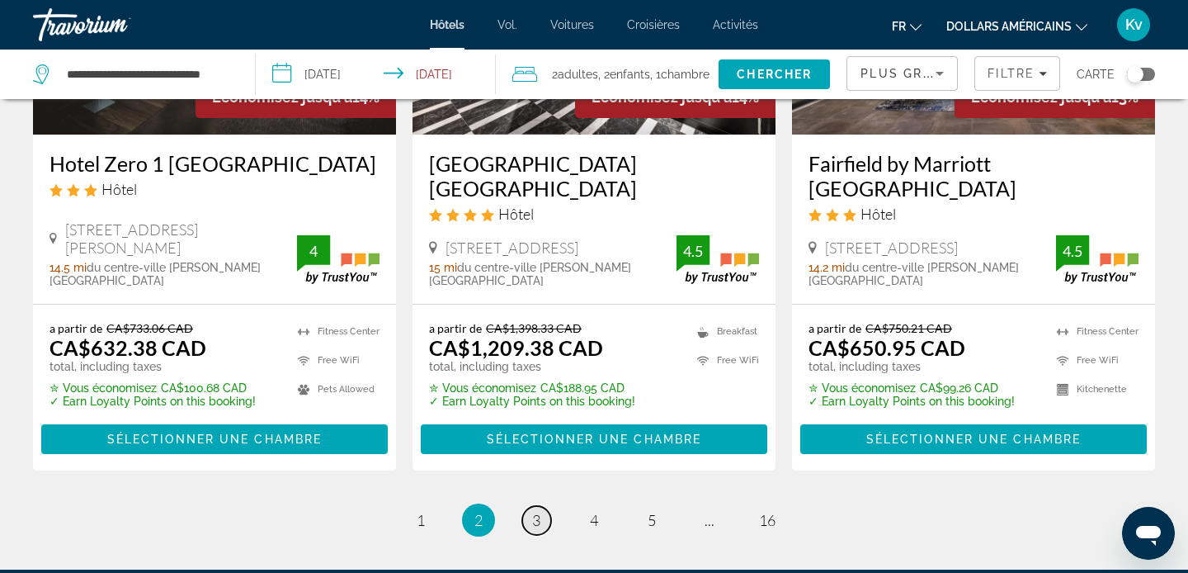
click at [540, 511] on span "3" at bounding box center [536, 520] width 8 height 18
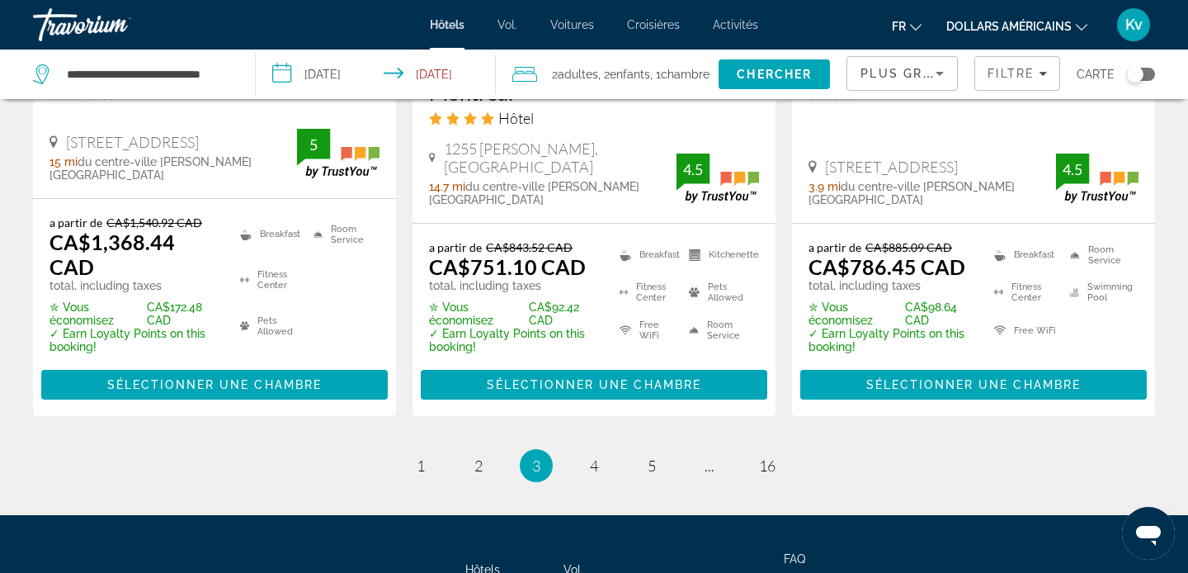
scroll to position [2476, 0]
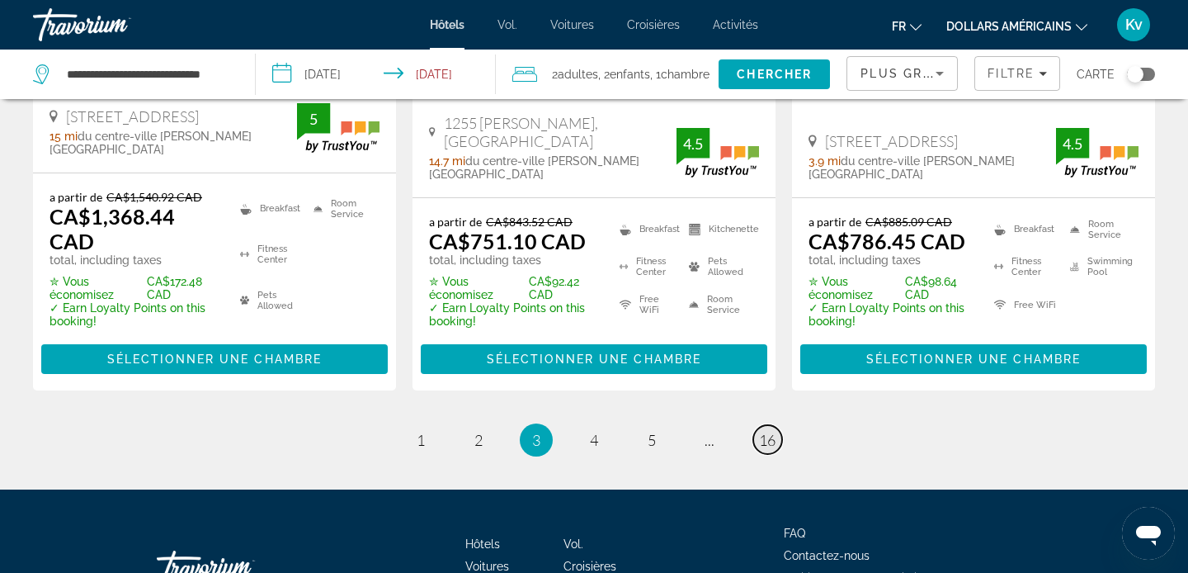
click at [768, 431] on span "16" at bounding box center [767, 440] width 17 height 18
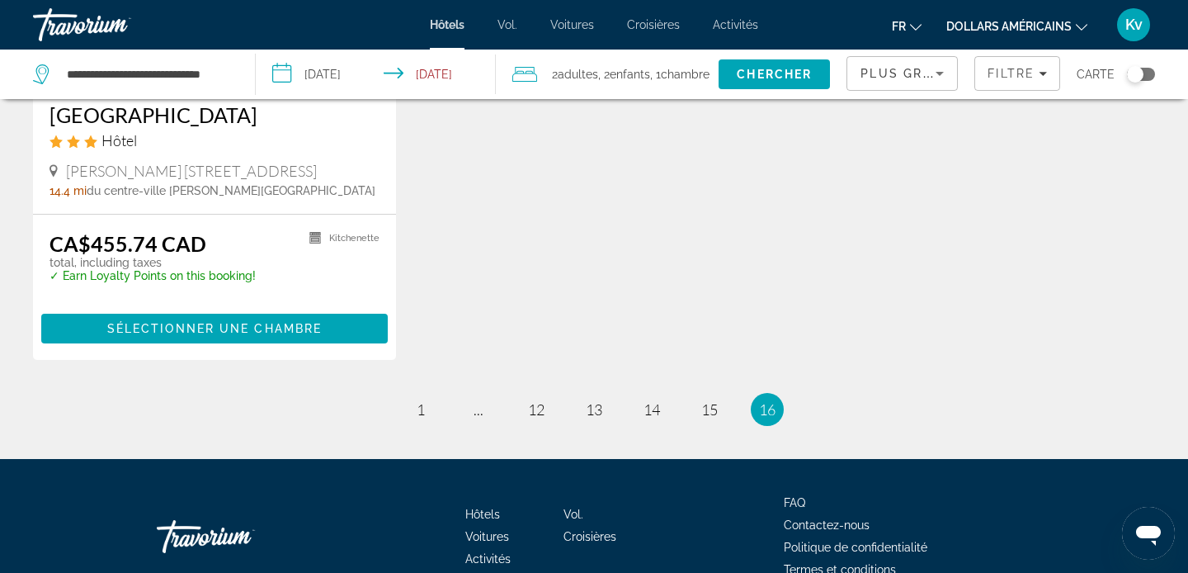
scroll to position [957, 0]
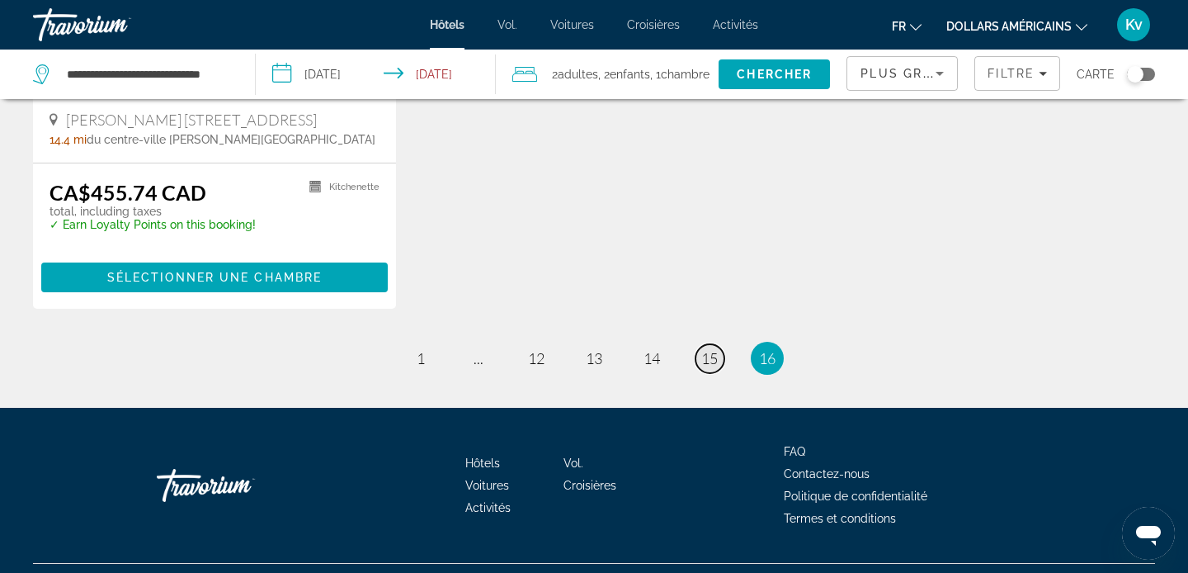
click at [705, 357] on span "15" at bounding box center [709, 358] width 17 height 18
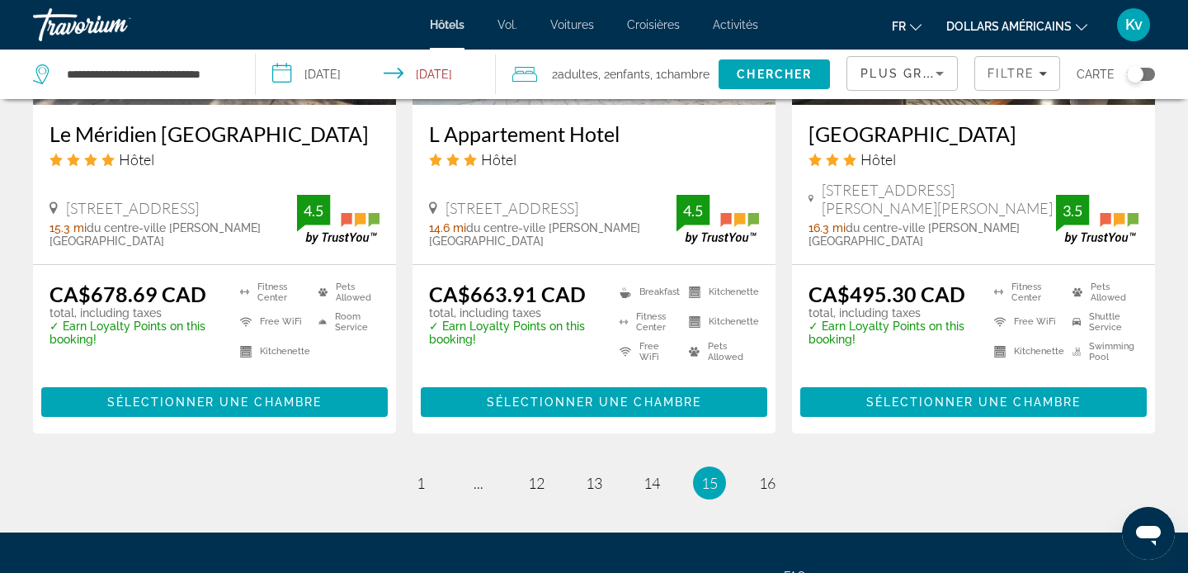
scroll to position [2311, 0]
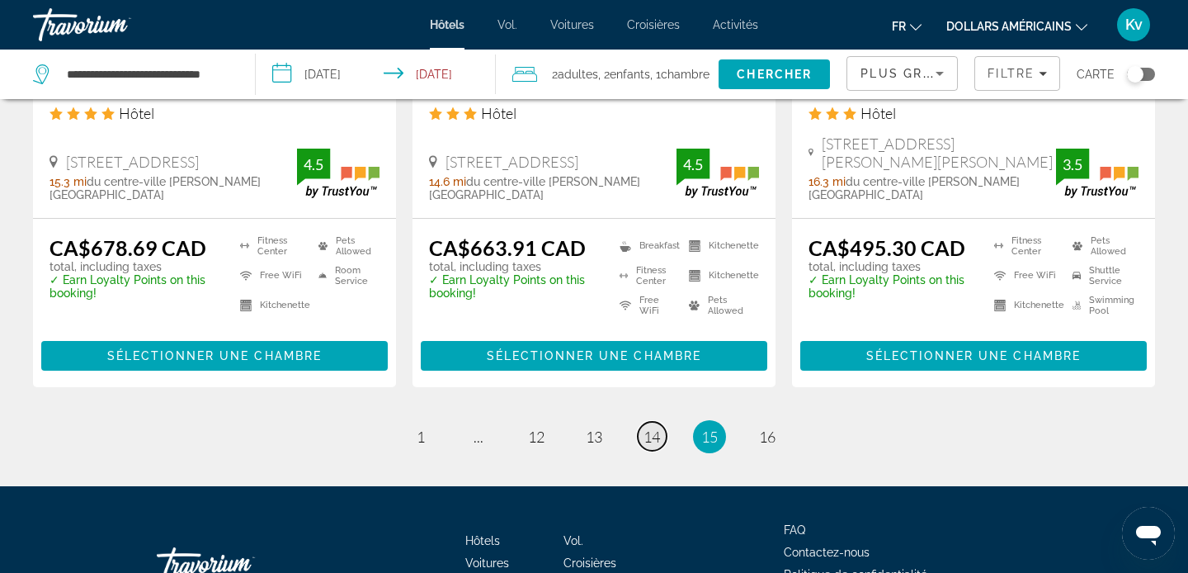
click at [649, 427] on span "14" at bounding box center [652, 436] width 17 height 18
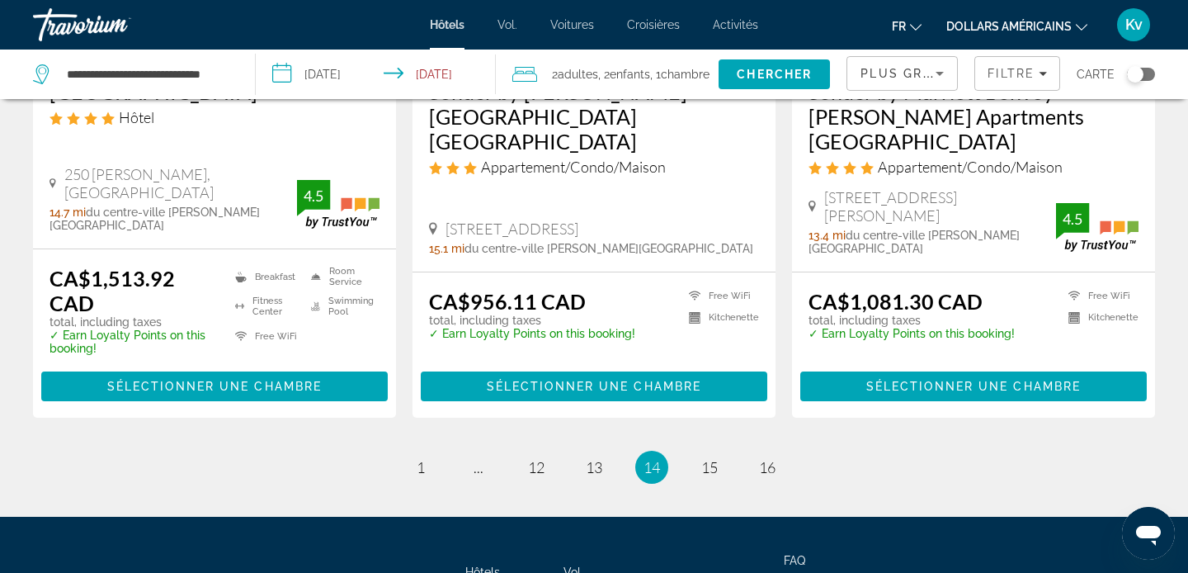
scroll to position [2245, 0]
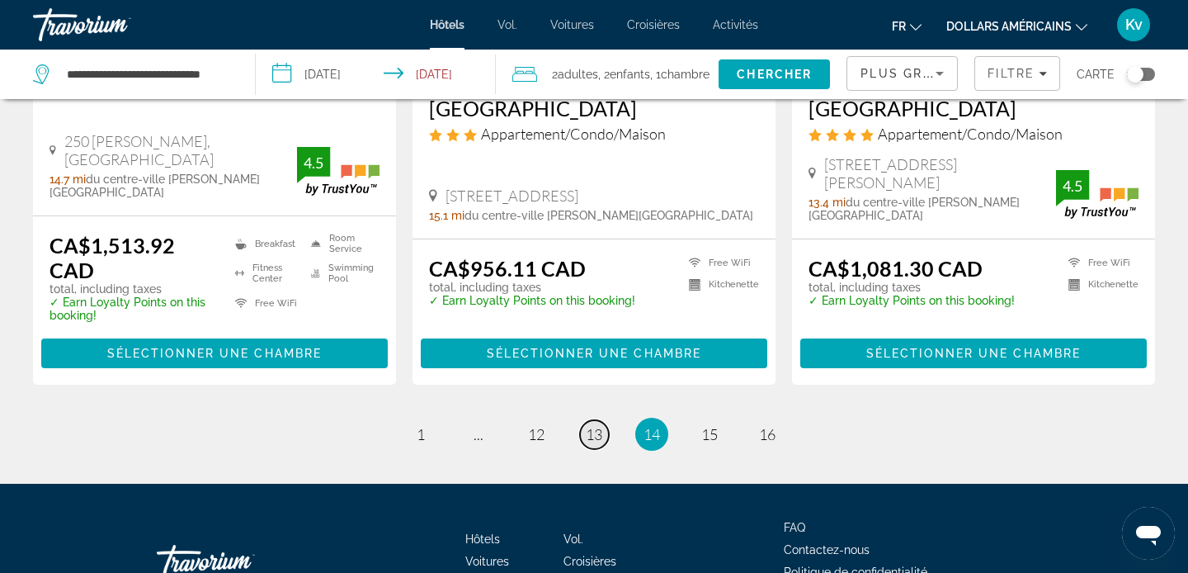
click at [593, 425] on span "13" at bounding box center [594, 434] width 17 height 18
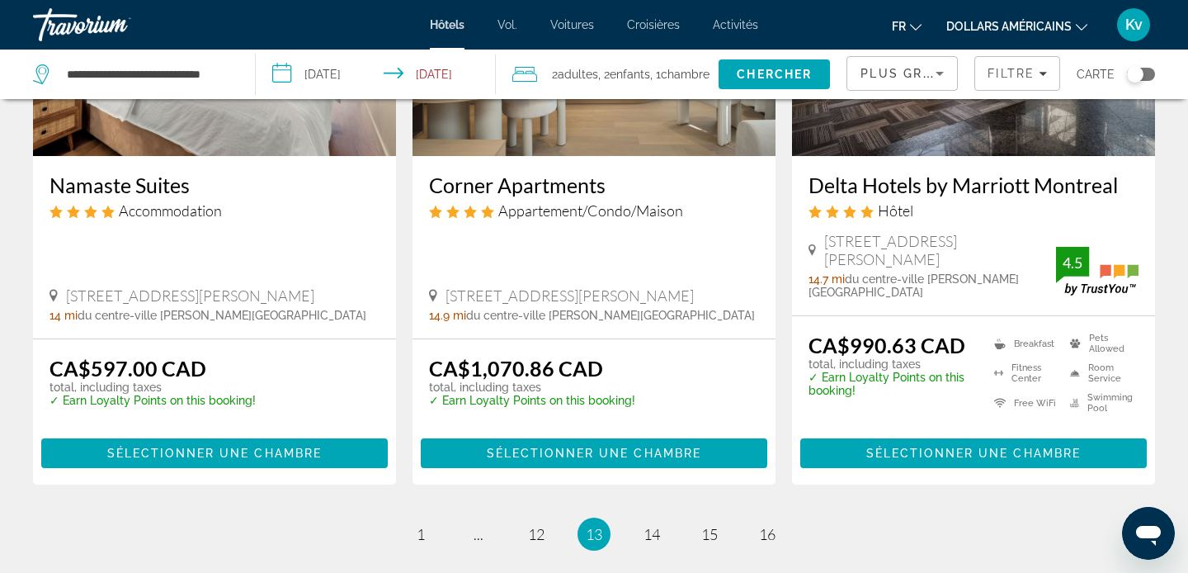
scroll to position [2112, 0]
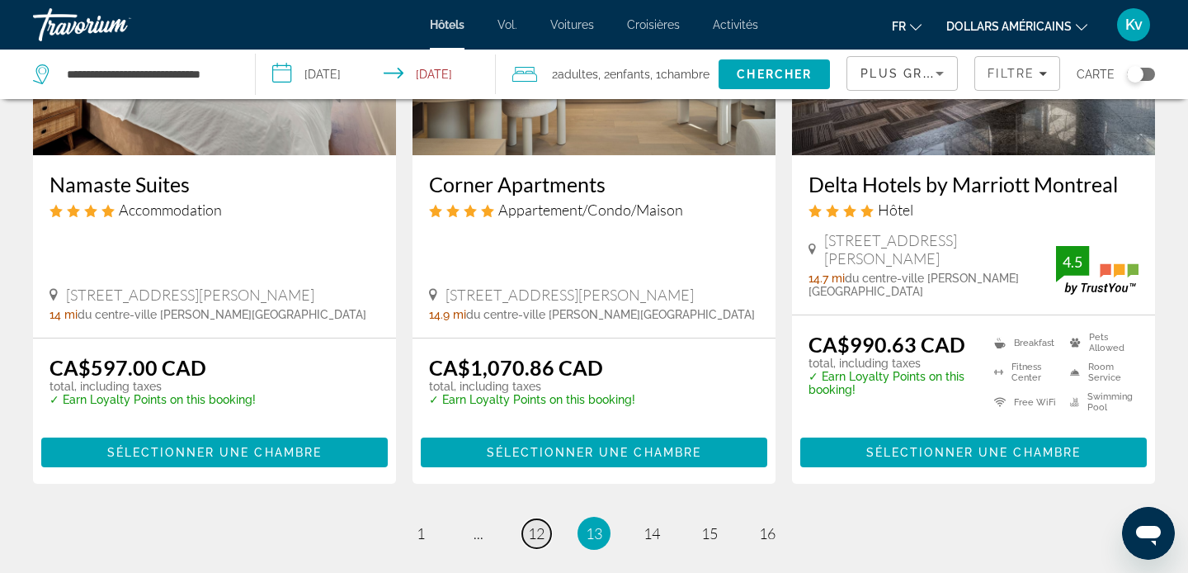
click at [540, 524] on span "12" at bounding box center [536, 533] width 17 height 18
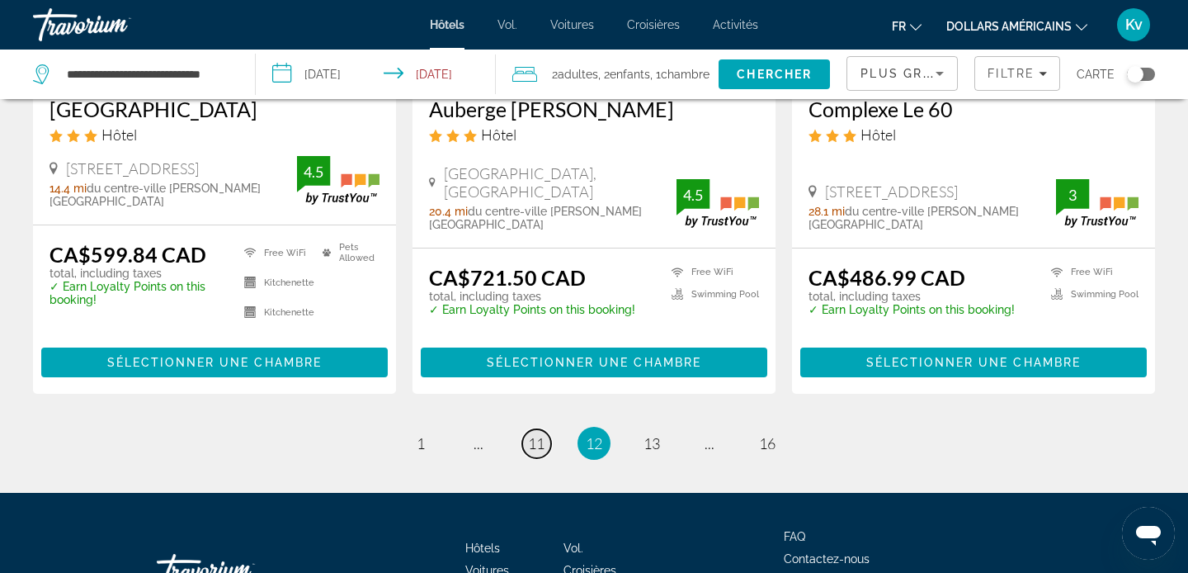
scroll to position [2178, 0]
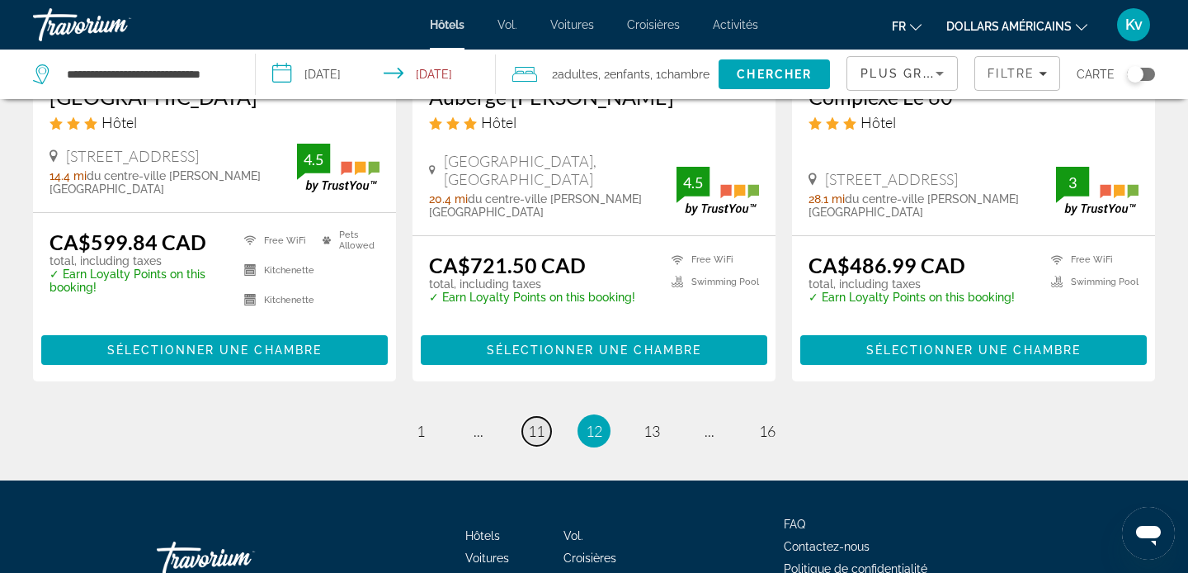
click at [539, 422] on span "11" at bounding box center [536, 431] width 17 height 18
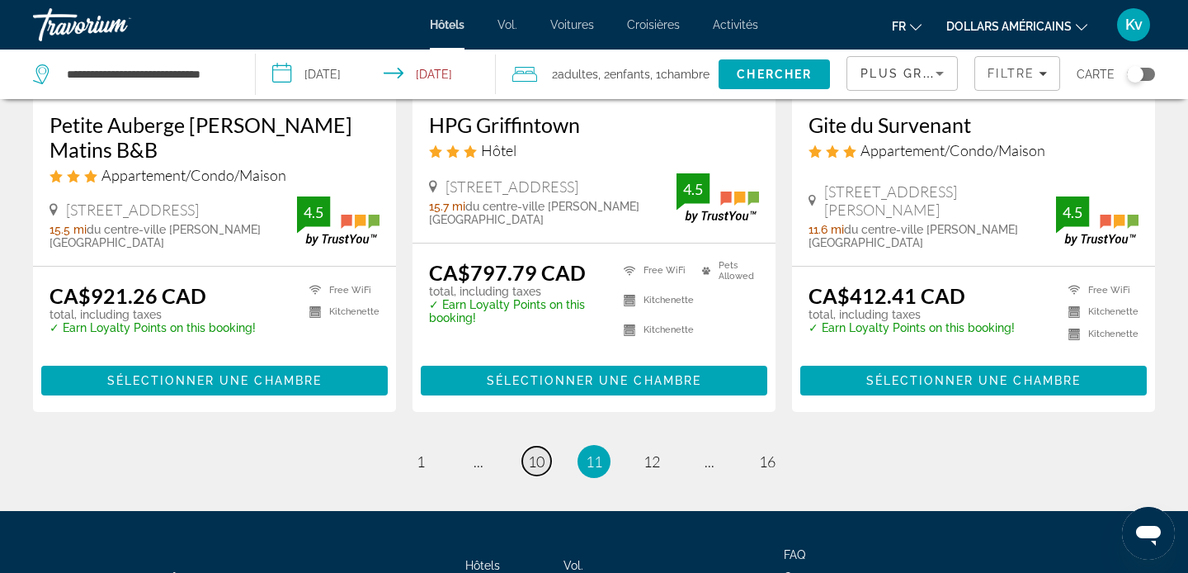
scroll to position [2245, 0]
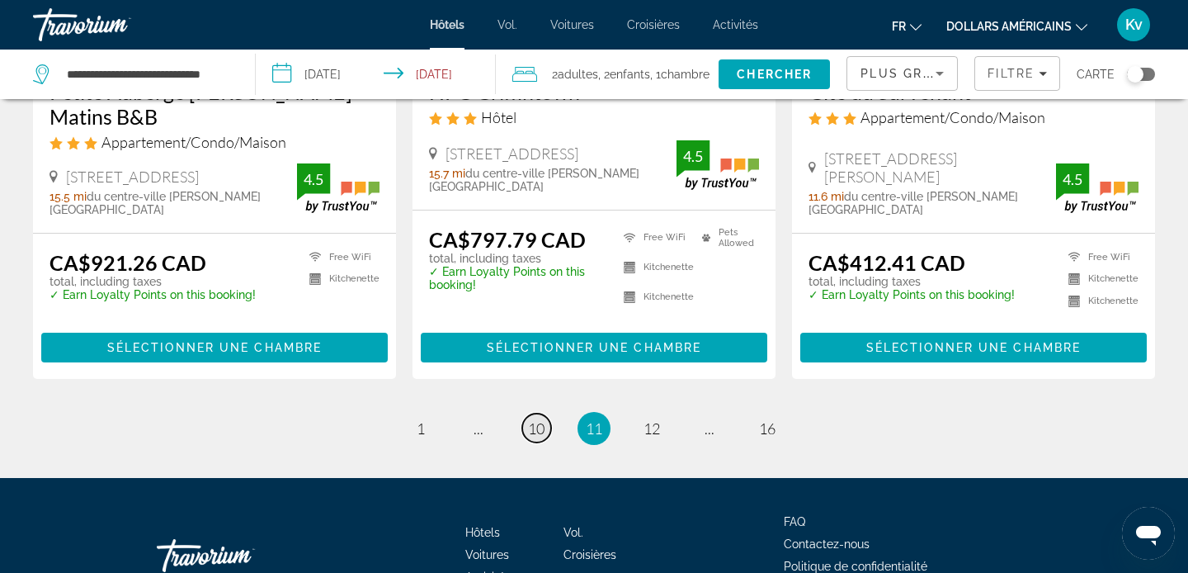
click at [539, 419] on span "10" at bounding box center [536, 428] width 17 height 18
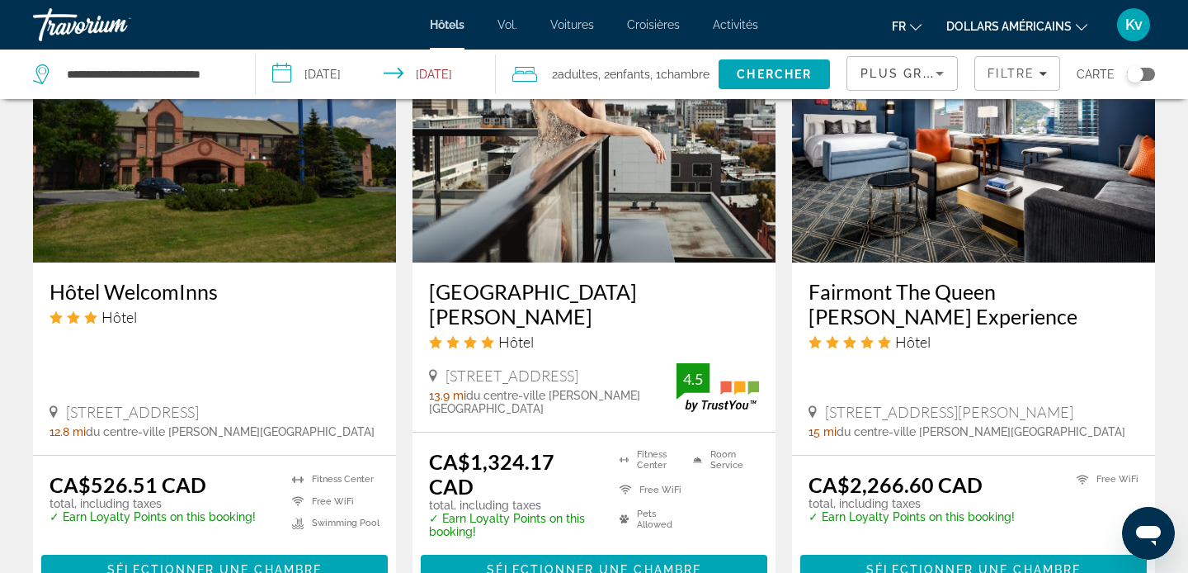
scroll to position [2145, 0]
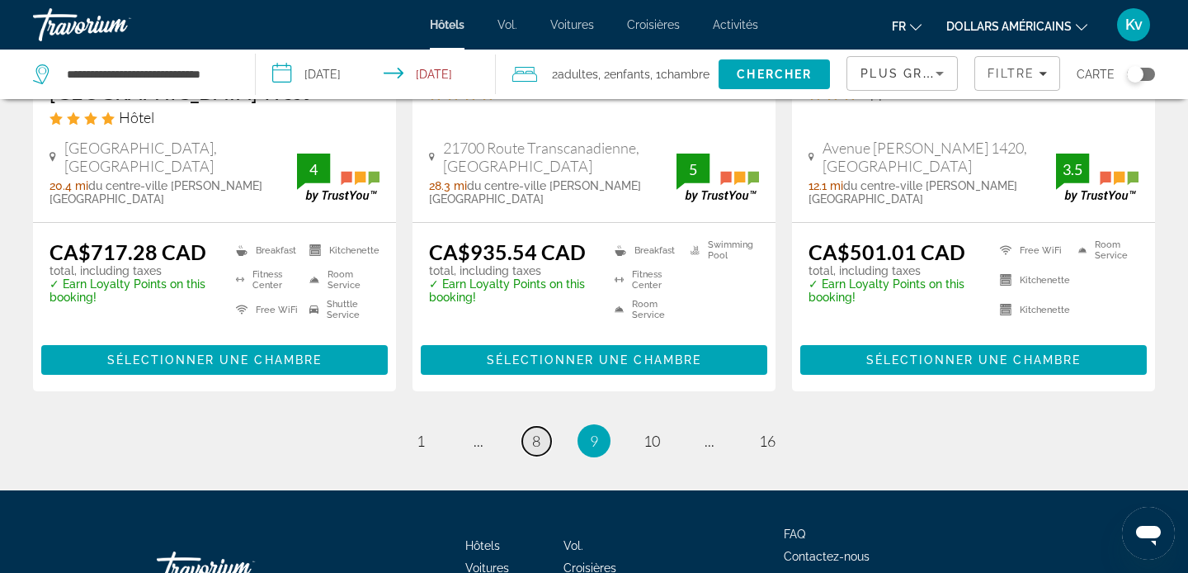
scroll to position [2311, 0]
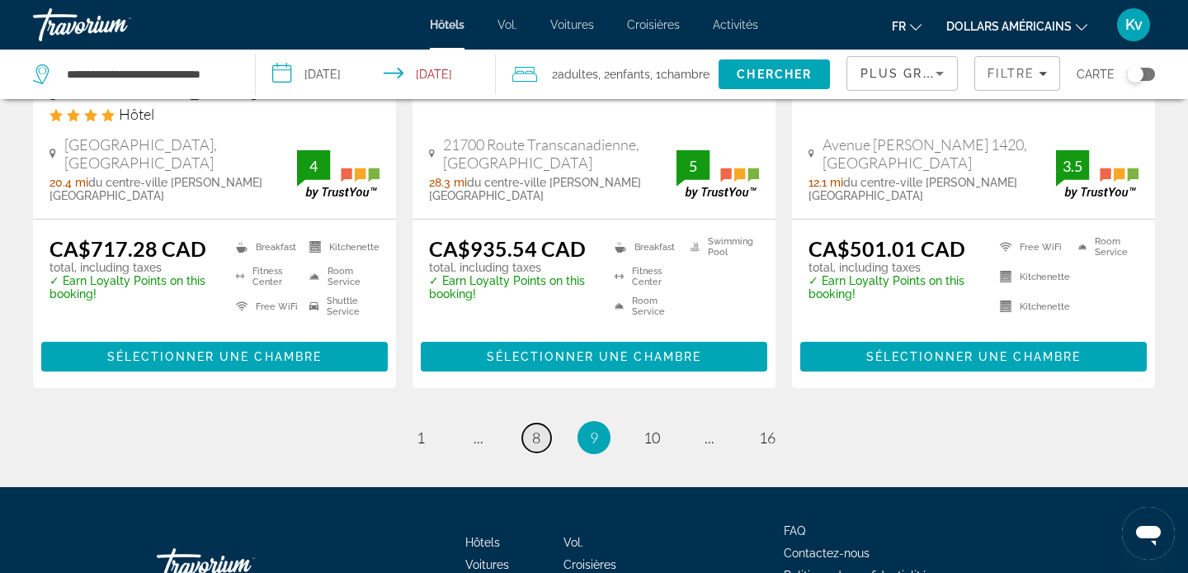
click at [542, 423] on link "page 8" at bounding box center [536, 437] width 29 height 29
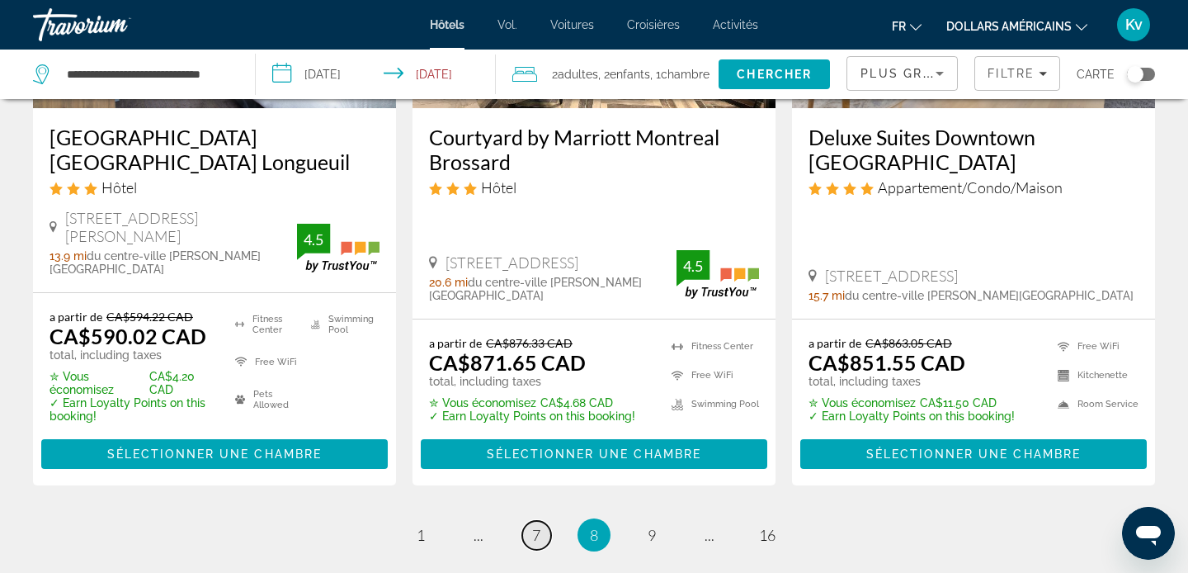
scroll to position [2344, 0]
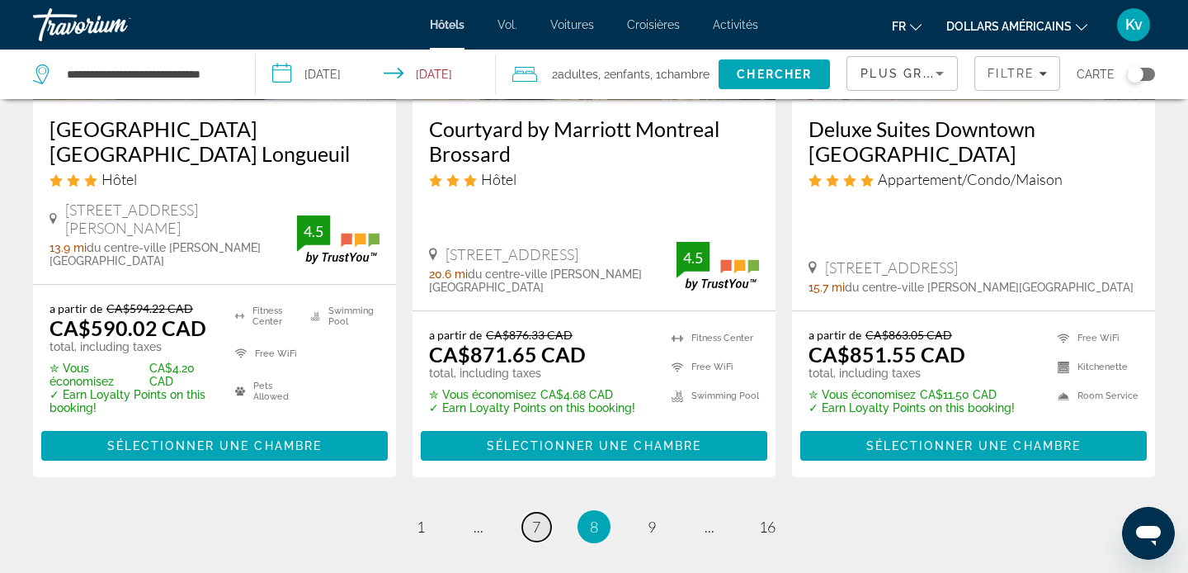
click at [532, 517] on span "7" at bounding box center [536, 526] width 8 height 18
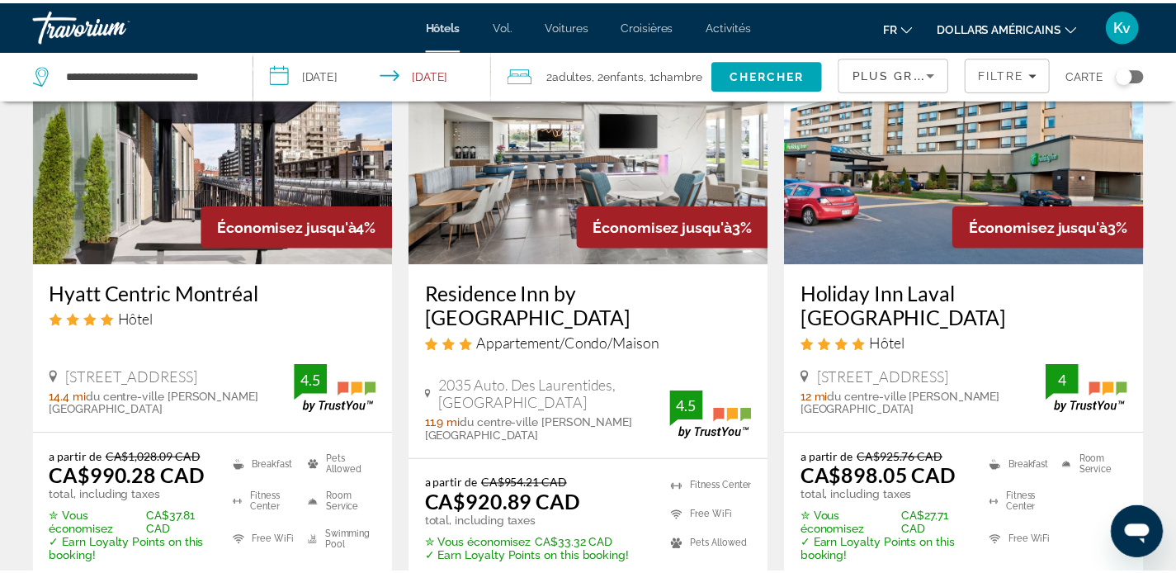
scroll to position [825, 0]
